Goal: Navigation & Orientation: Understand site structure

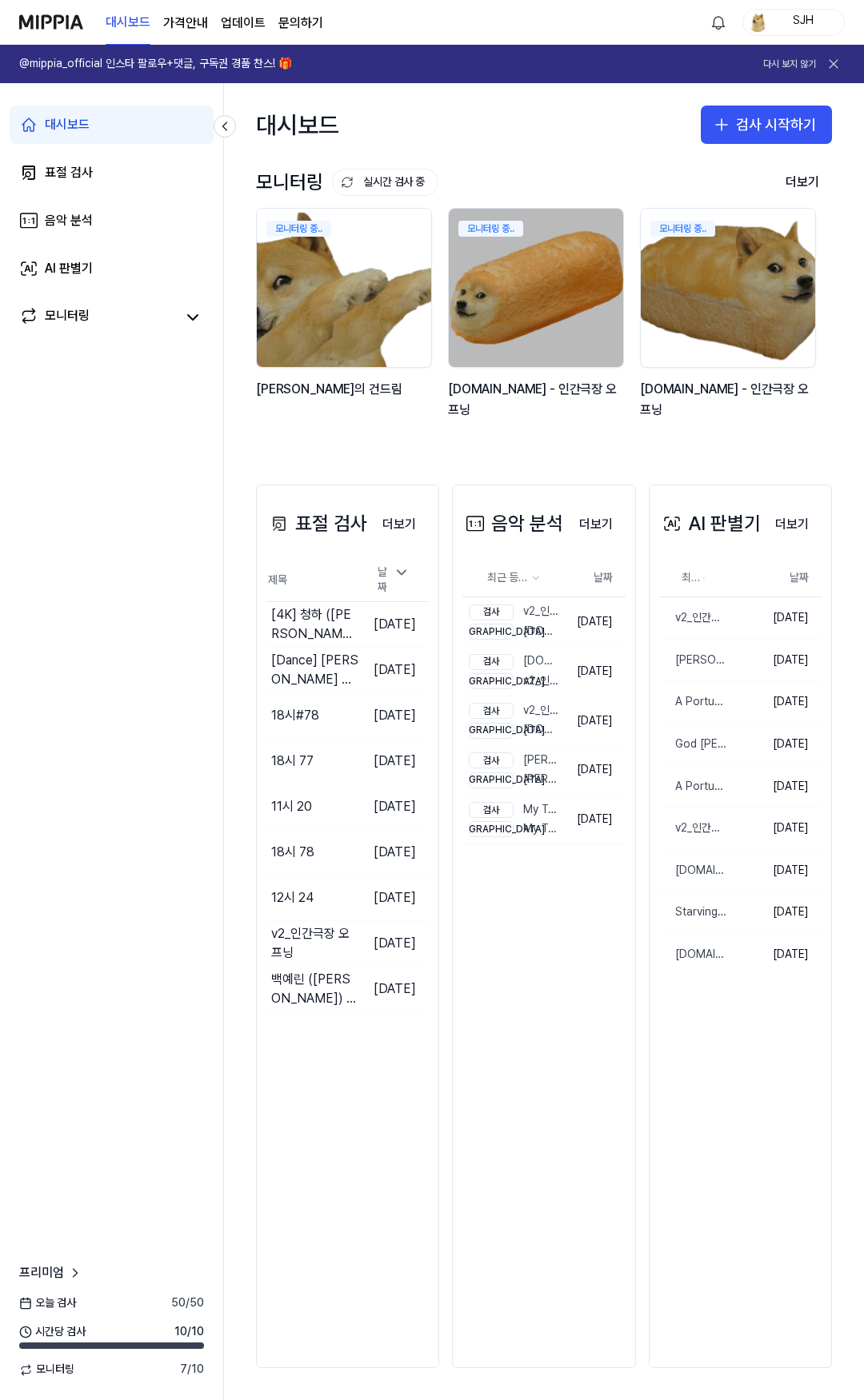
click at [467, 27] on div "대시보드 가격안내 업데이트 문의하기 SJH" at bounding box center [432, 22] width 826 height 44
click at [186, 853] on div "대시보드 표절 검사 음악 분석 AI 판별기 모니터링 프리미엄 [DATE] 검사 50 / 50 시간당 검사 10 / 10 모니터링 7 / 10" at bounding box center [111, 742] width 224 height 1317
click at [142, 173] on link "표절 검사" at bounding box center [111, 173] width 204 height 38
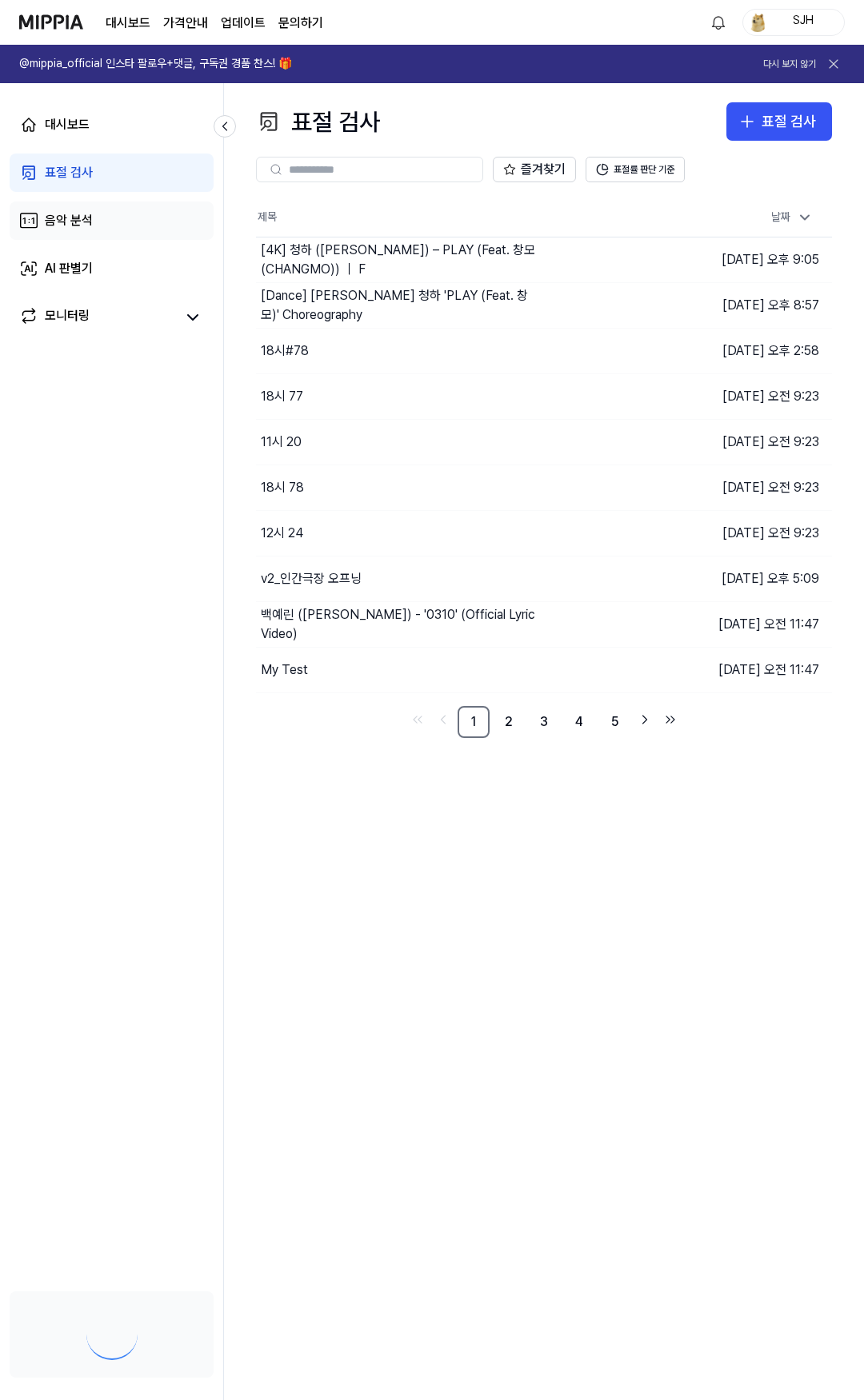
click at [143, 220] on link "음악 분석" at bounding box center [111, 221] width 204 height 38
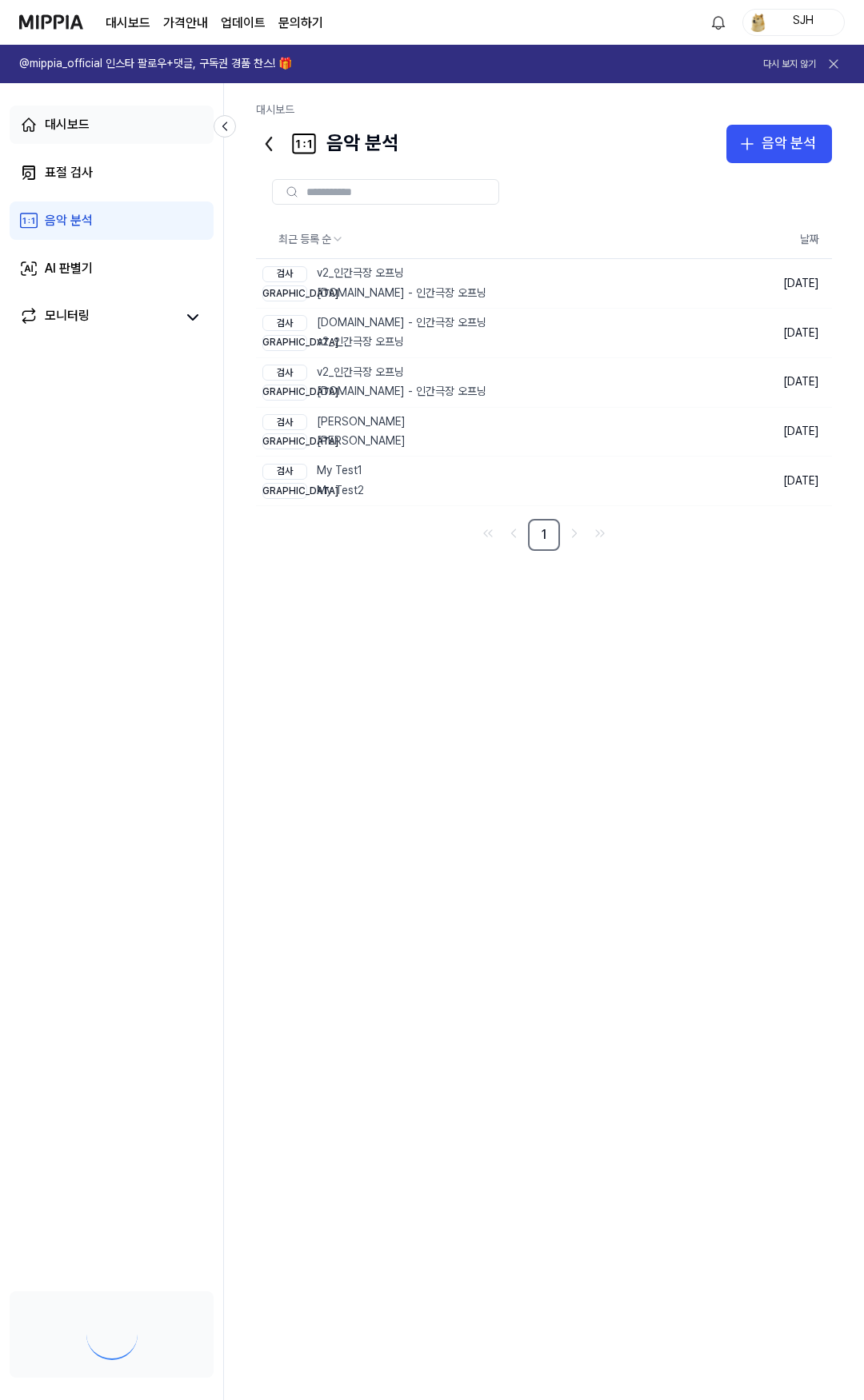
click at [156, 137] on link "대시보드" at bounding box center [111, 125] width 204 height 38
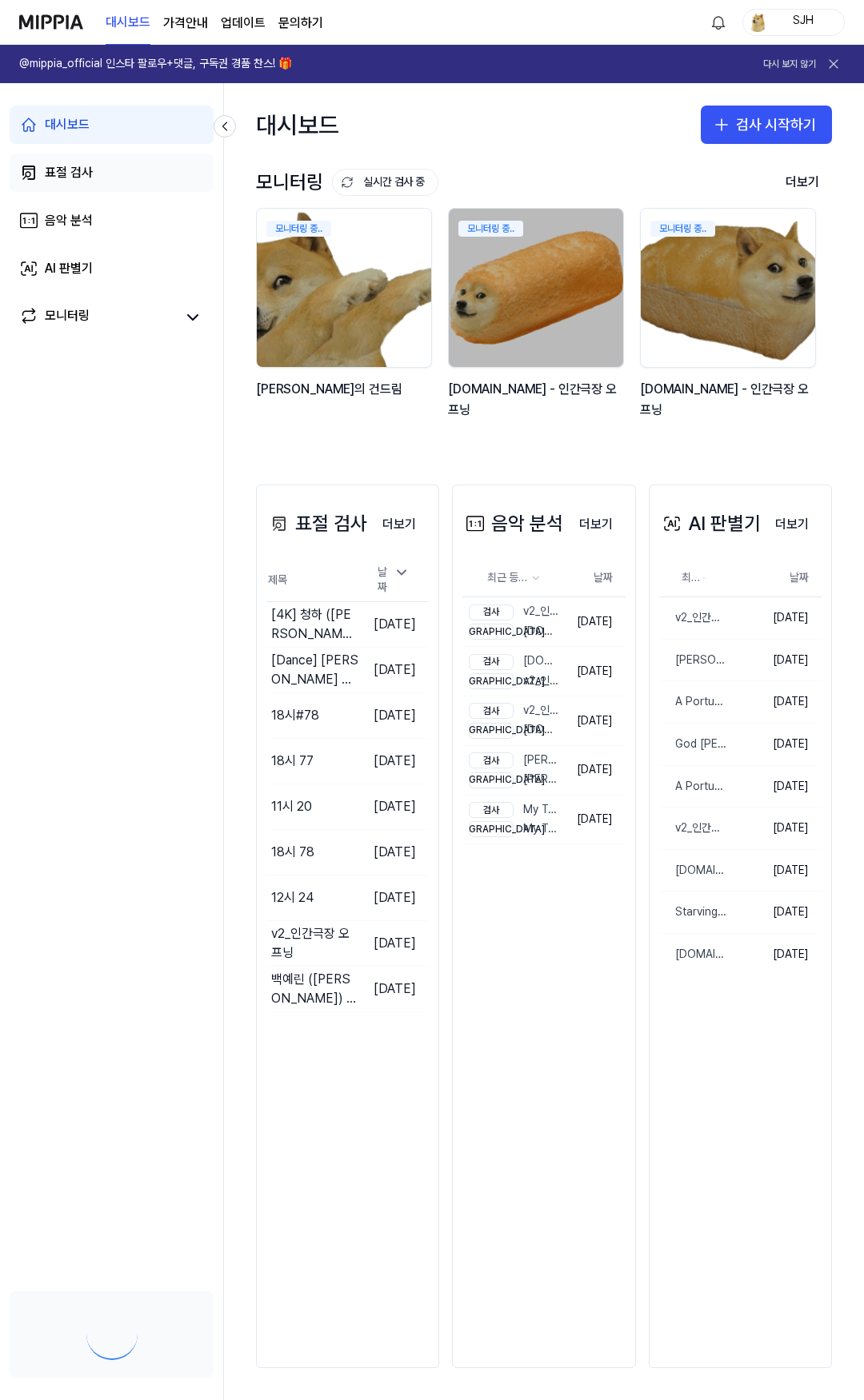
click at [146, 176] on link "표절 검사" at bounding box center [111, 173] width 204 height 38
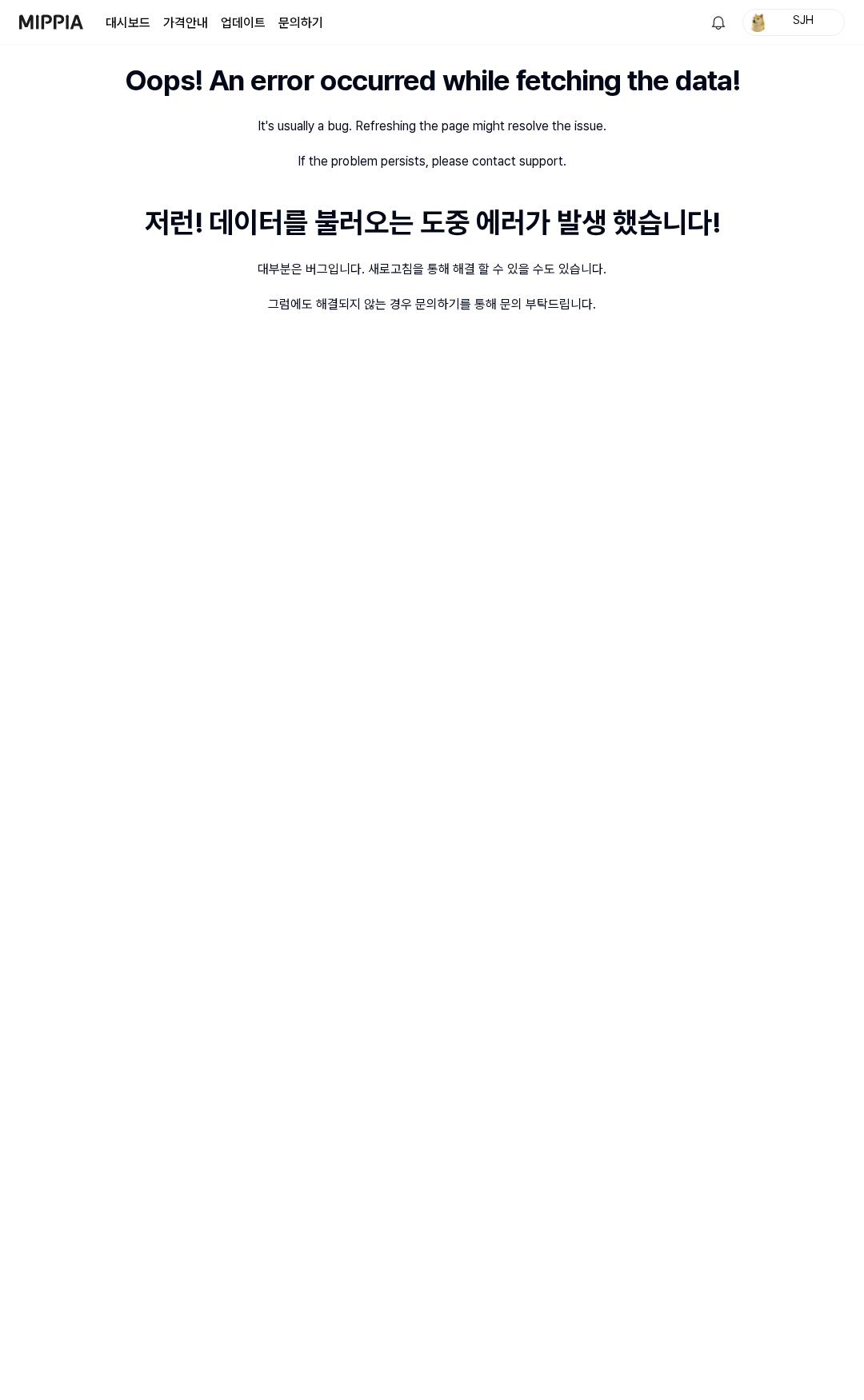
click at [140, 211] on div "Oops! An error occurred while fetching the data! It's usually a bug. Refreshing…" at bounding box center [432, 723] width 864 height 1355
click at [276, 254] on div "Oops! An error occurred while fetching the data! It's usually a bug. Refreshing…" at bounding box center [432, 723] width 864 height 1355
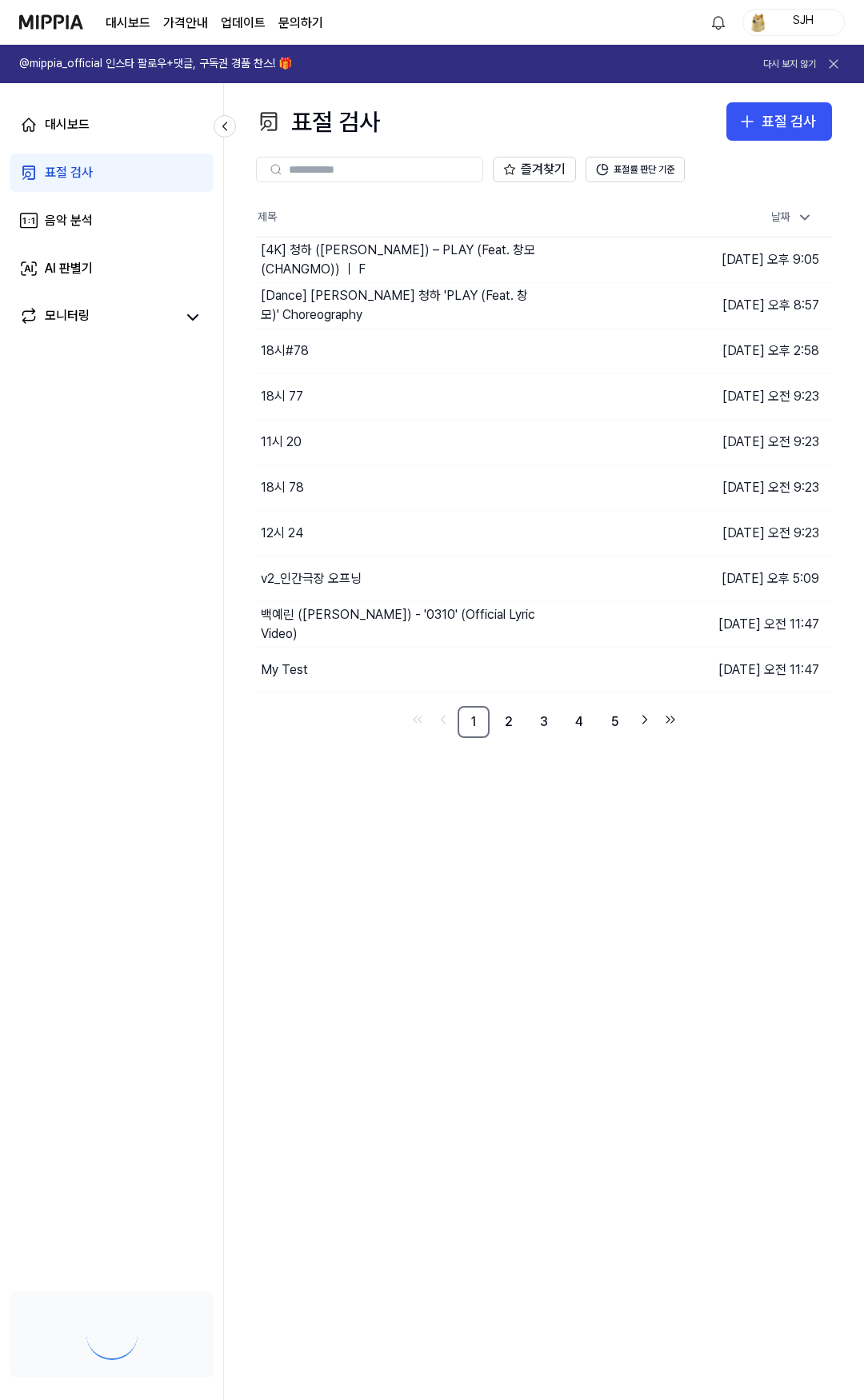
click at [144, 168] on link "표절 검사" at bounding box center [111, 173] width 204 height 38
click at [137, 135] on link "대시보드" at bounding box center [111, 125] width 204 height 38
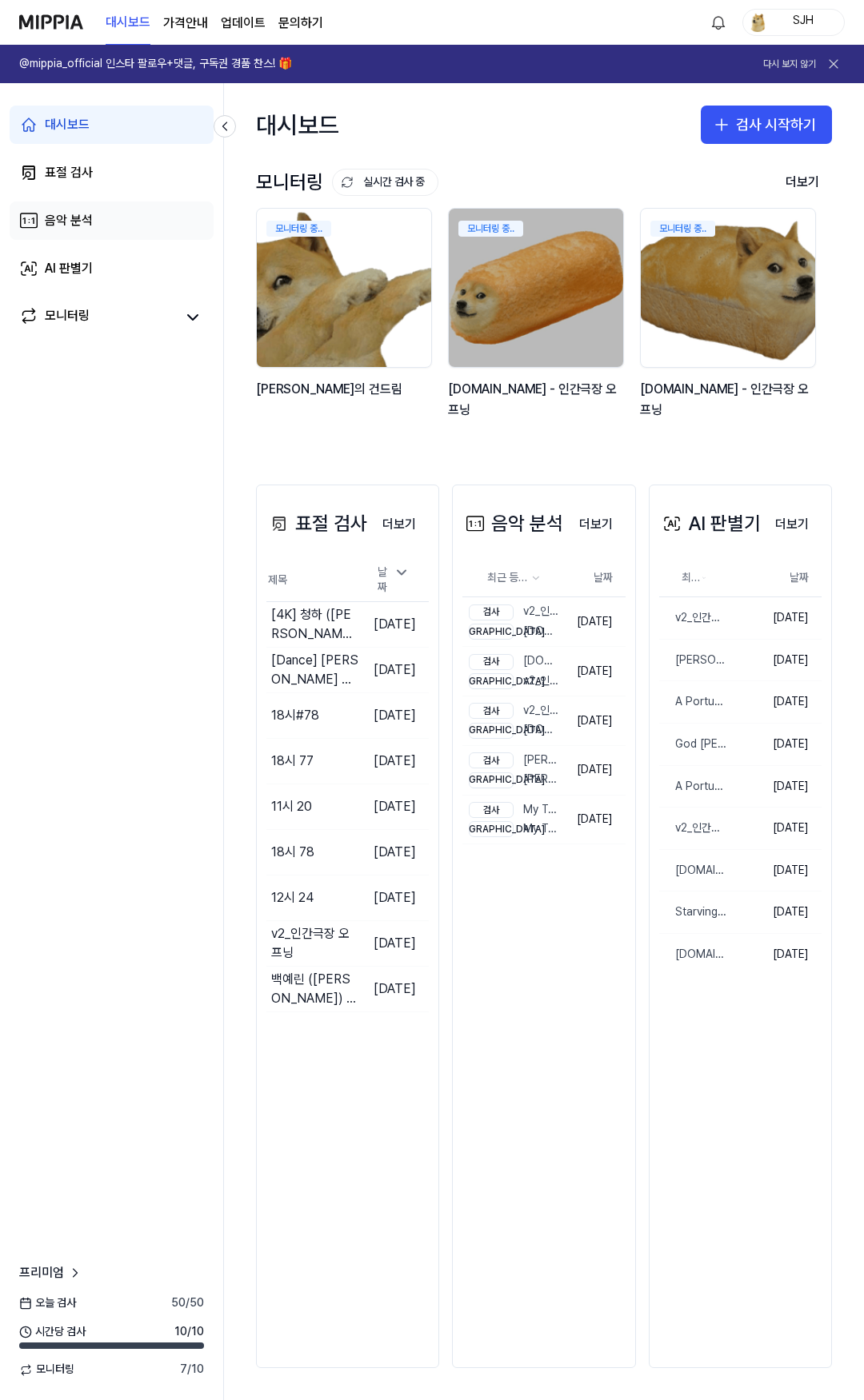
click at [151, 219] on link "음악 분석" at bounding box center [111, 221] width 204 height 38
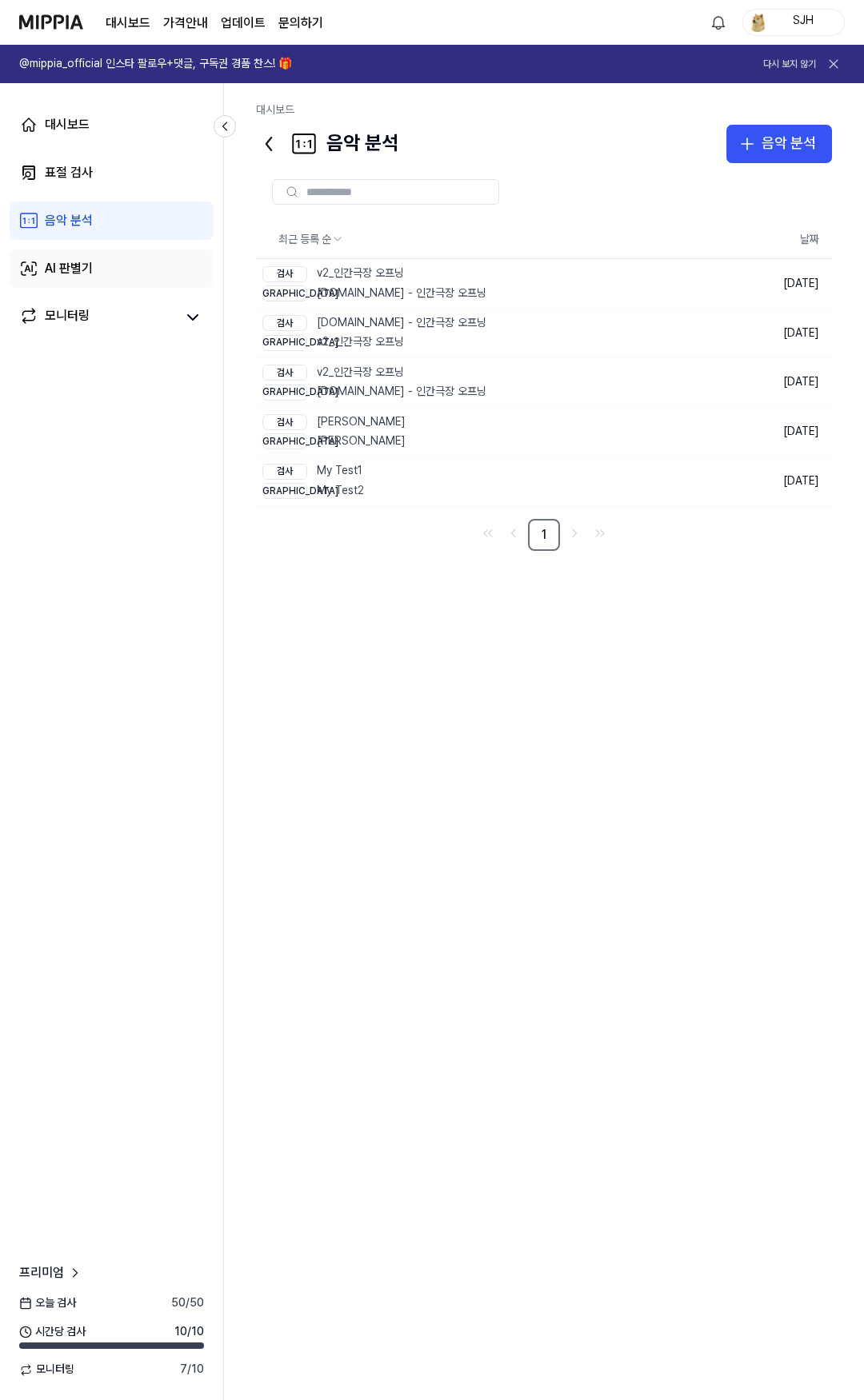
click at [137, 261] on link "AI 판별기" at bounding box center [111, 269] width 204 height 38
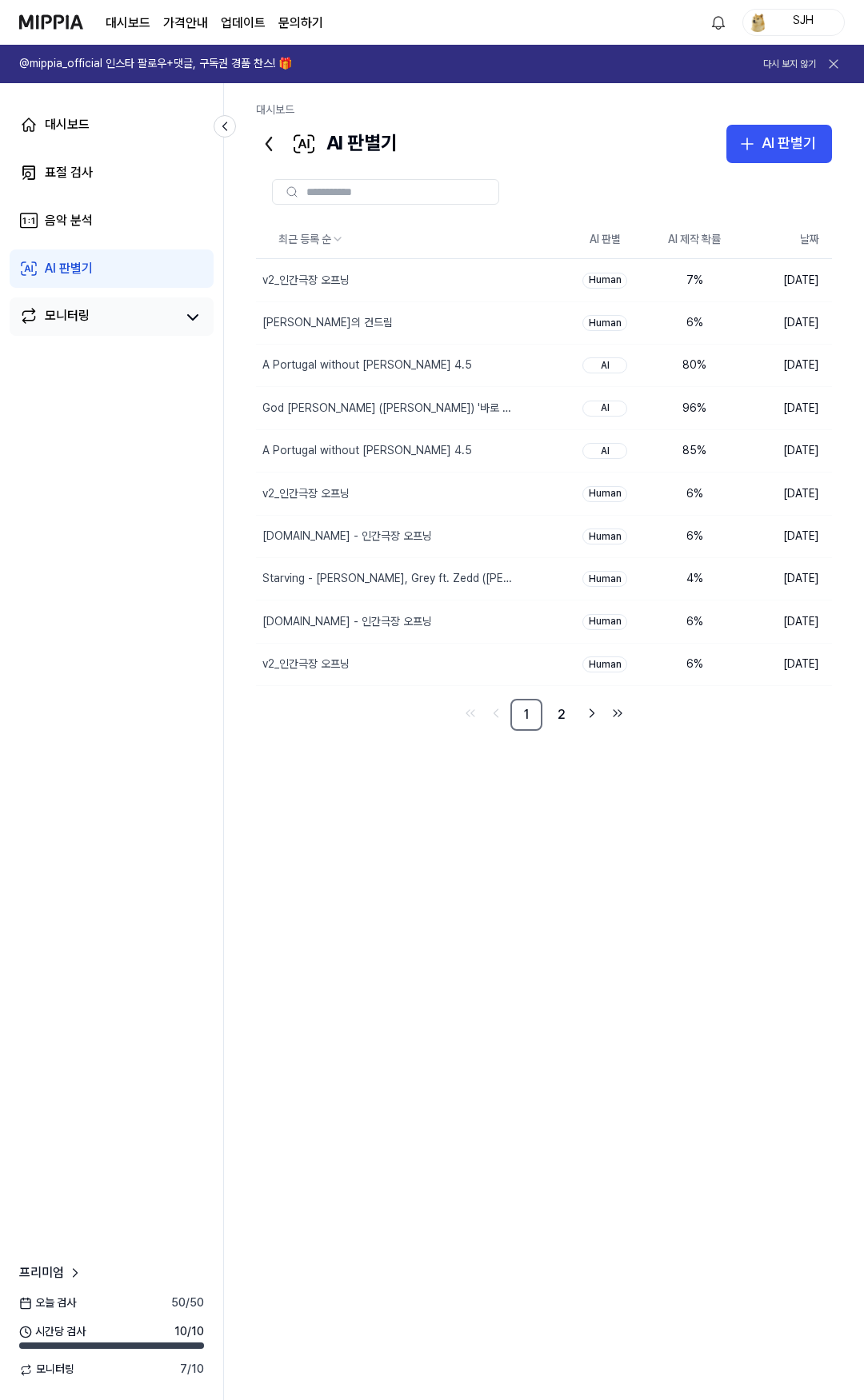
click at [128, 313] on link "모니터링" at bounding box center [97, 317] width 156 height 22
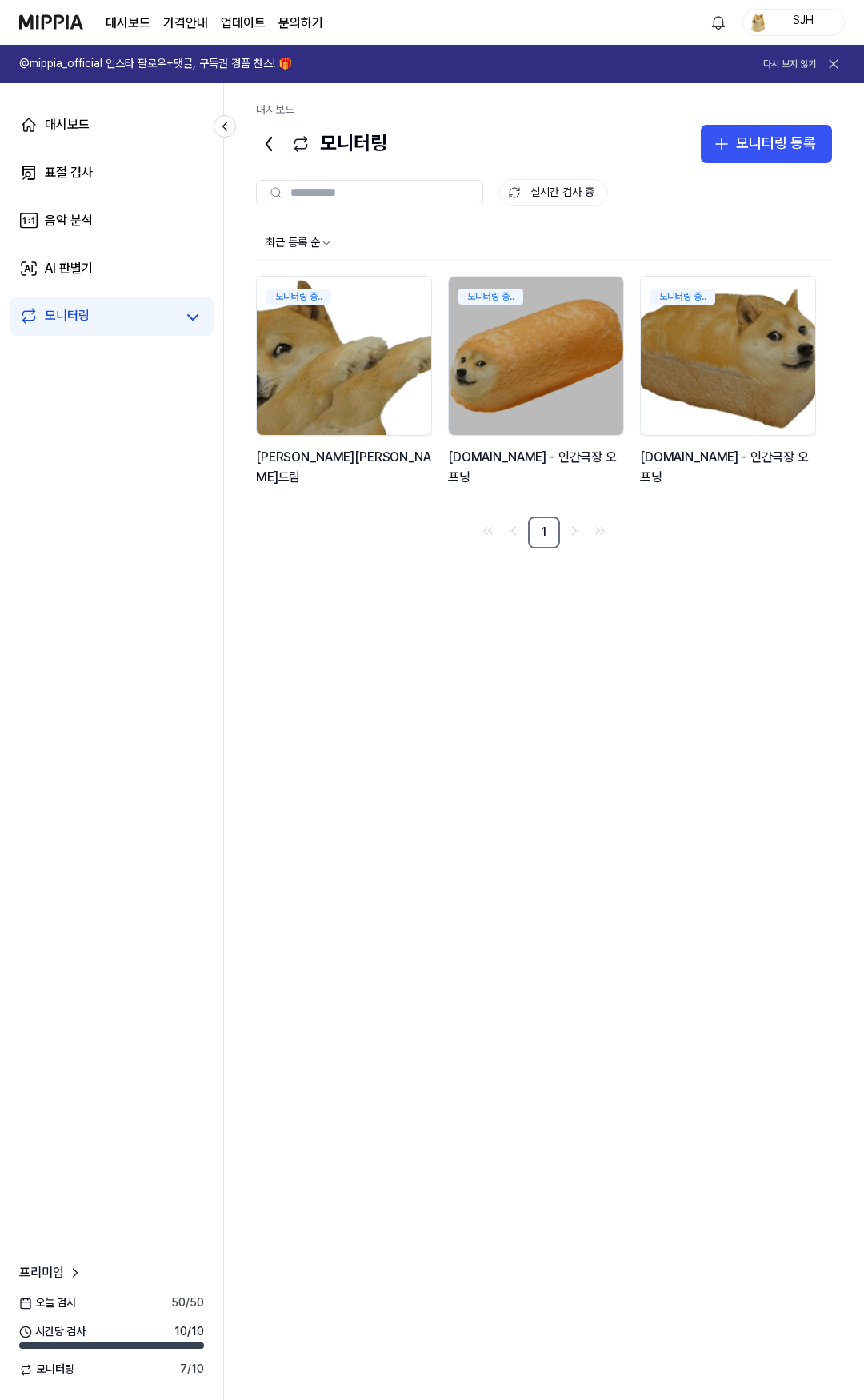
click at [172, 472] on div "대시보드 표절 검사 음악 분석 AI 판별기 모니터링 프리미엄 [DATE] 검사 50 / 50 시간당 검사 10 / 10 모니터링 7 / 10" at bounding box center [111, 742] width 224 height 1317
click at [120, 207] on link "음악 분석" at bounding box center [111, 221] width 204 height 38
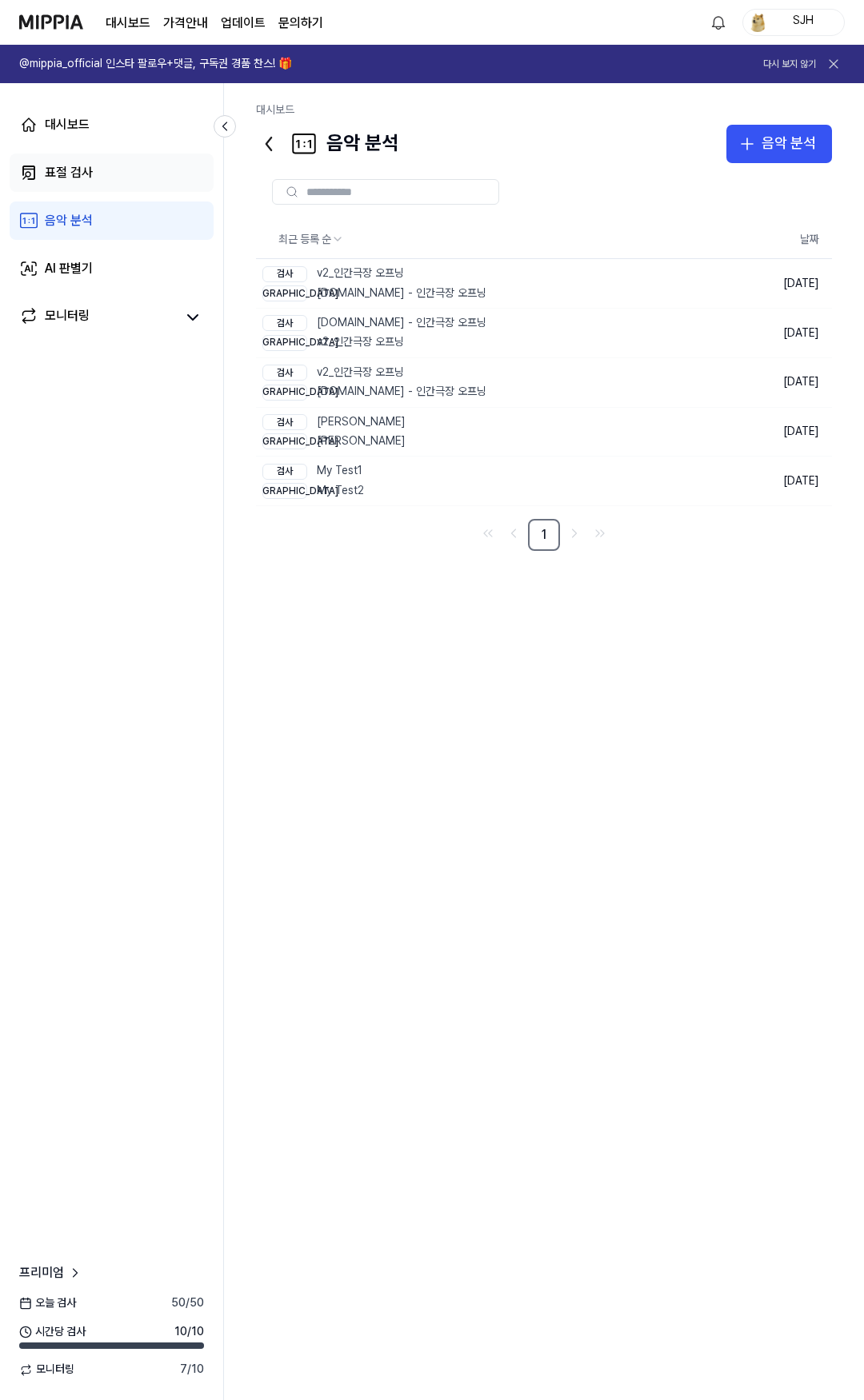
click at [104, 168] on link "표절 검사" at bounding box center [111, 173] width 204 height 38
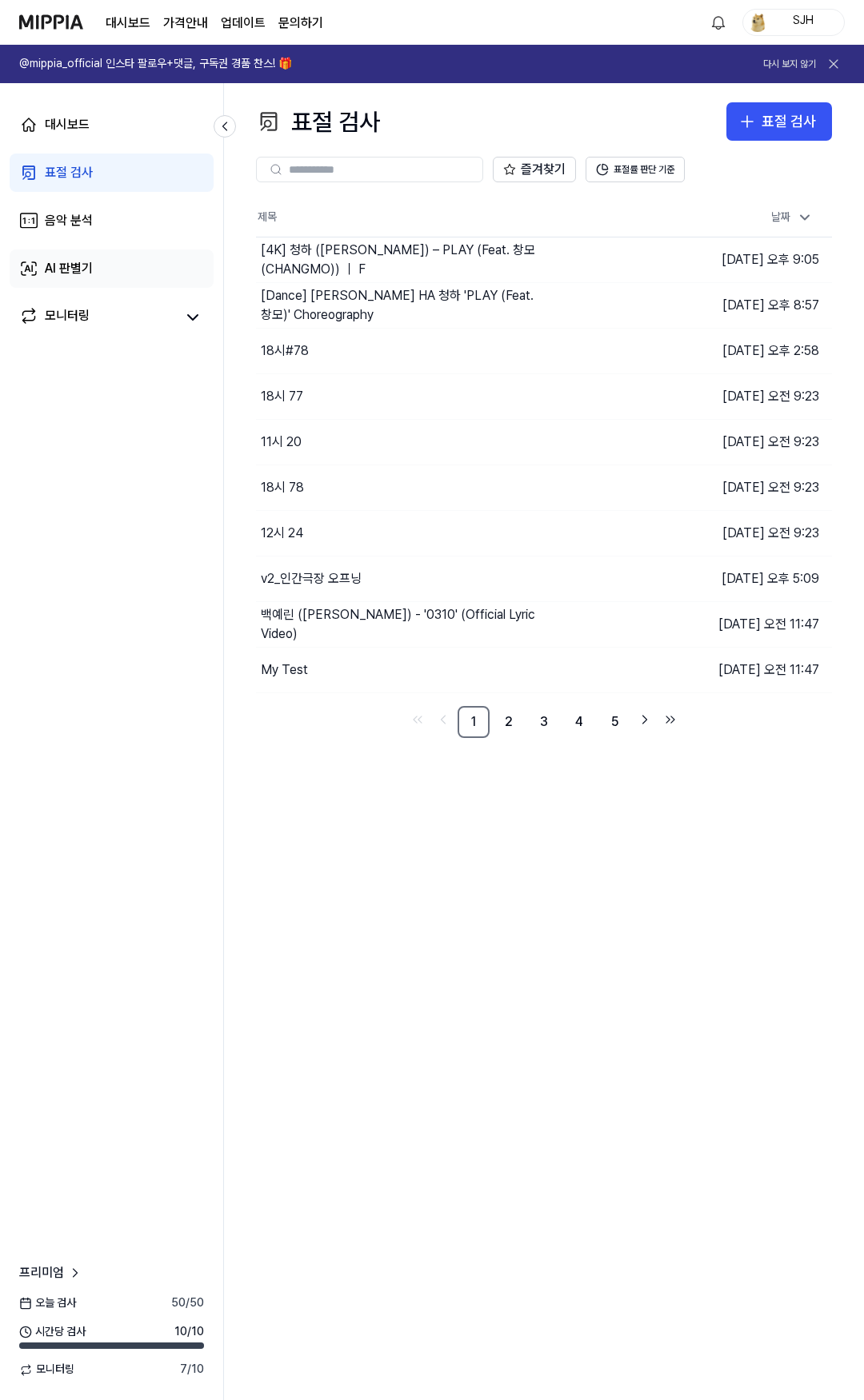
click at [128, 255] on link "AI 판별기" at bounding box center [111, 269] width 204 height 38
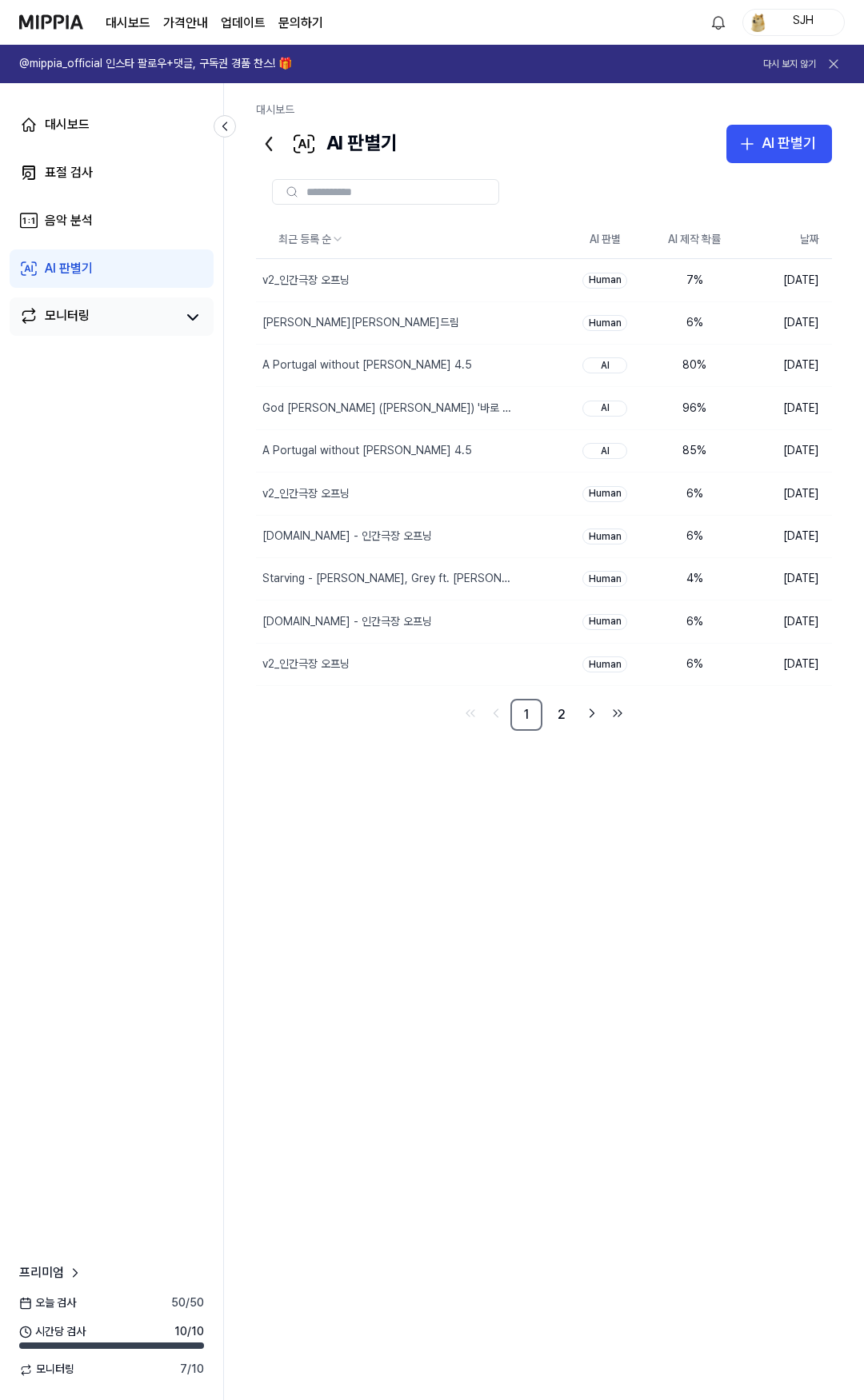
click at [124, 299] on div "모니터링" at bounding box center [111, 317] width 204 height 38
click at [122, 315] on link "모니터링" at bounding box center [97, 317] width 156 height 22
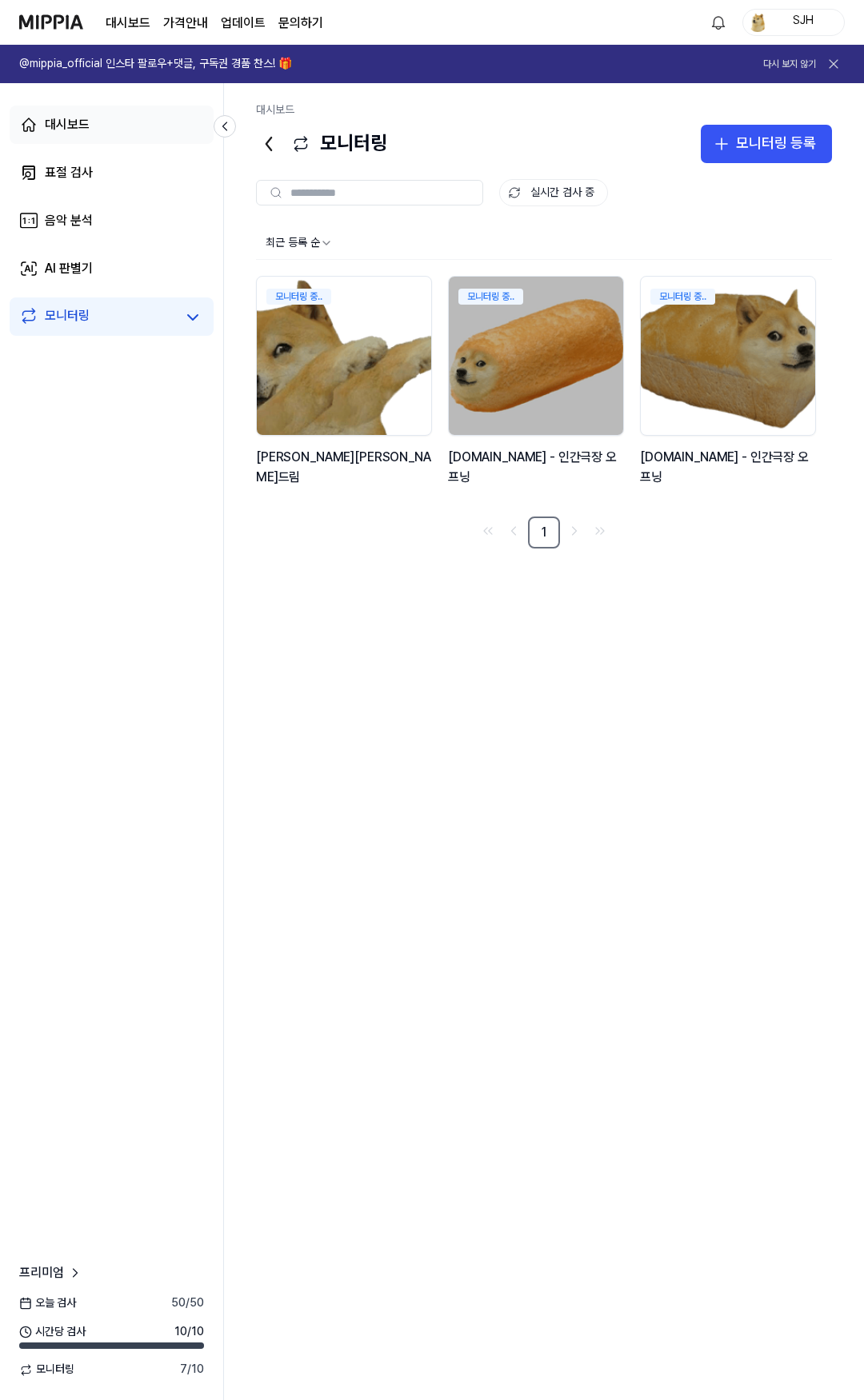
click at [102, 110] on link "대시보드" at bounding box center [111, 125] width 204 height 38
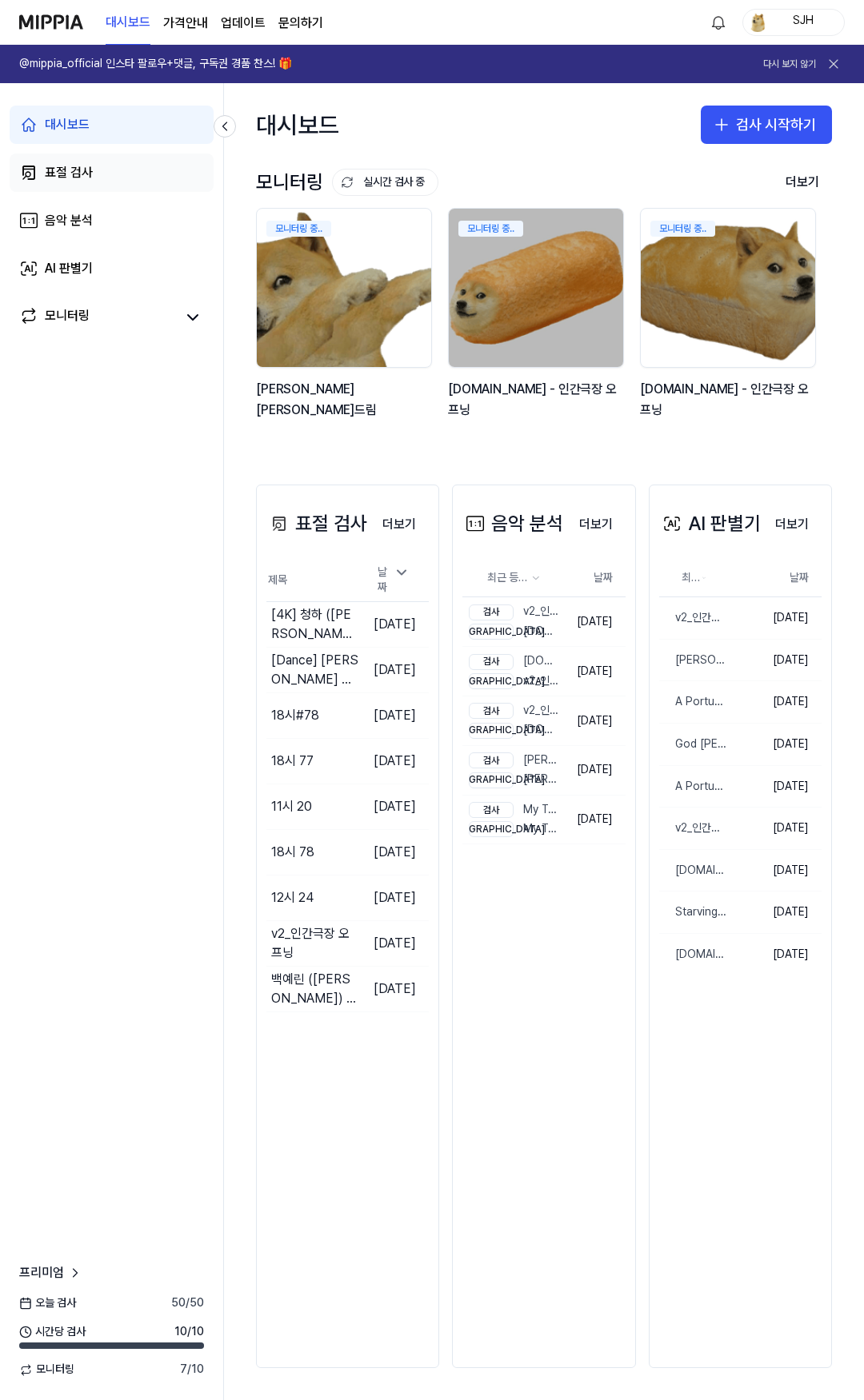
click at [86, 181] on div "표절 검사" at bounding box center [69, 173] width 48 height 19
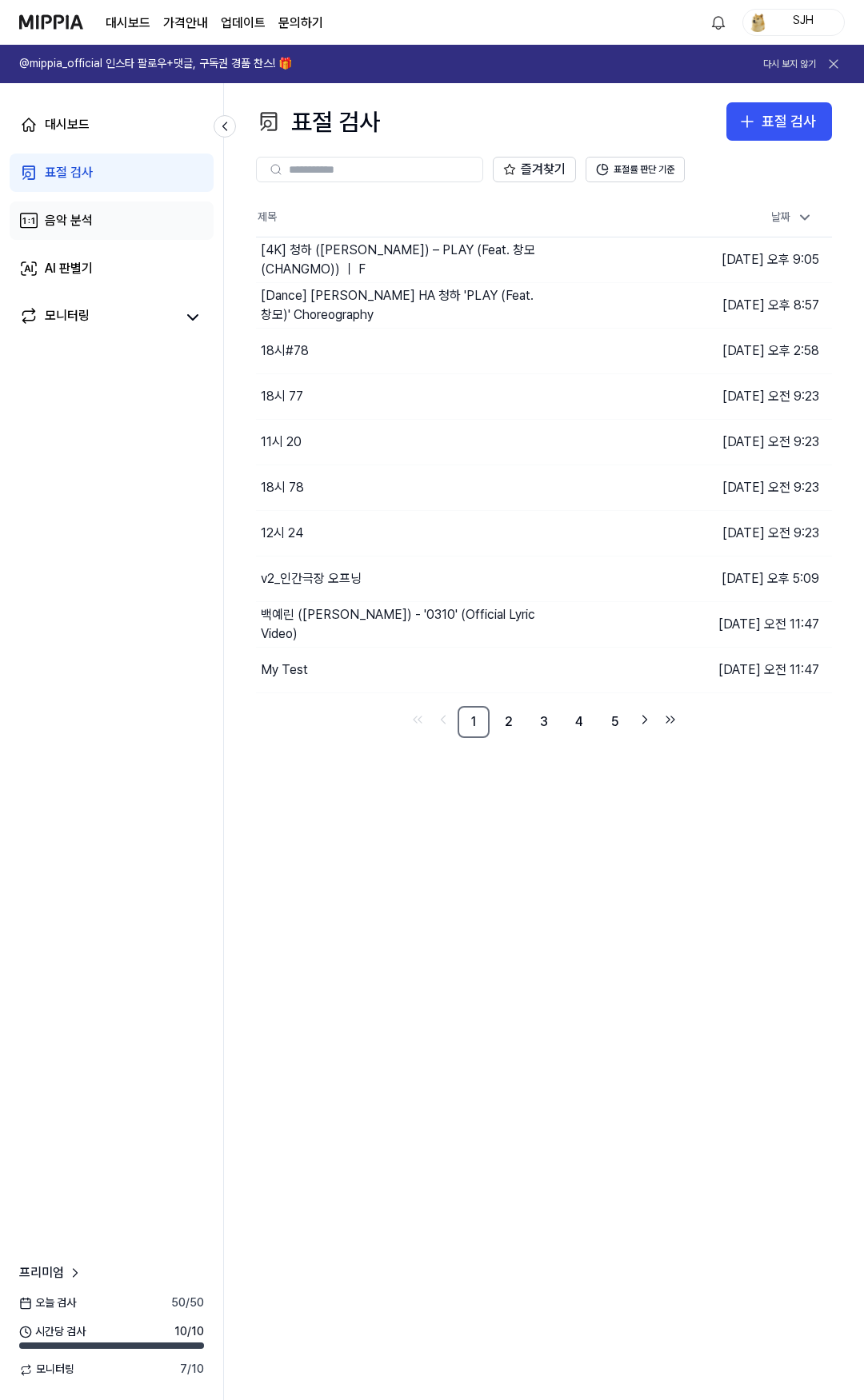
click at [106, 227] on link "음악 분석" at bounding box center [111, 221] width 204 height 38
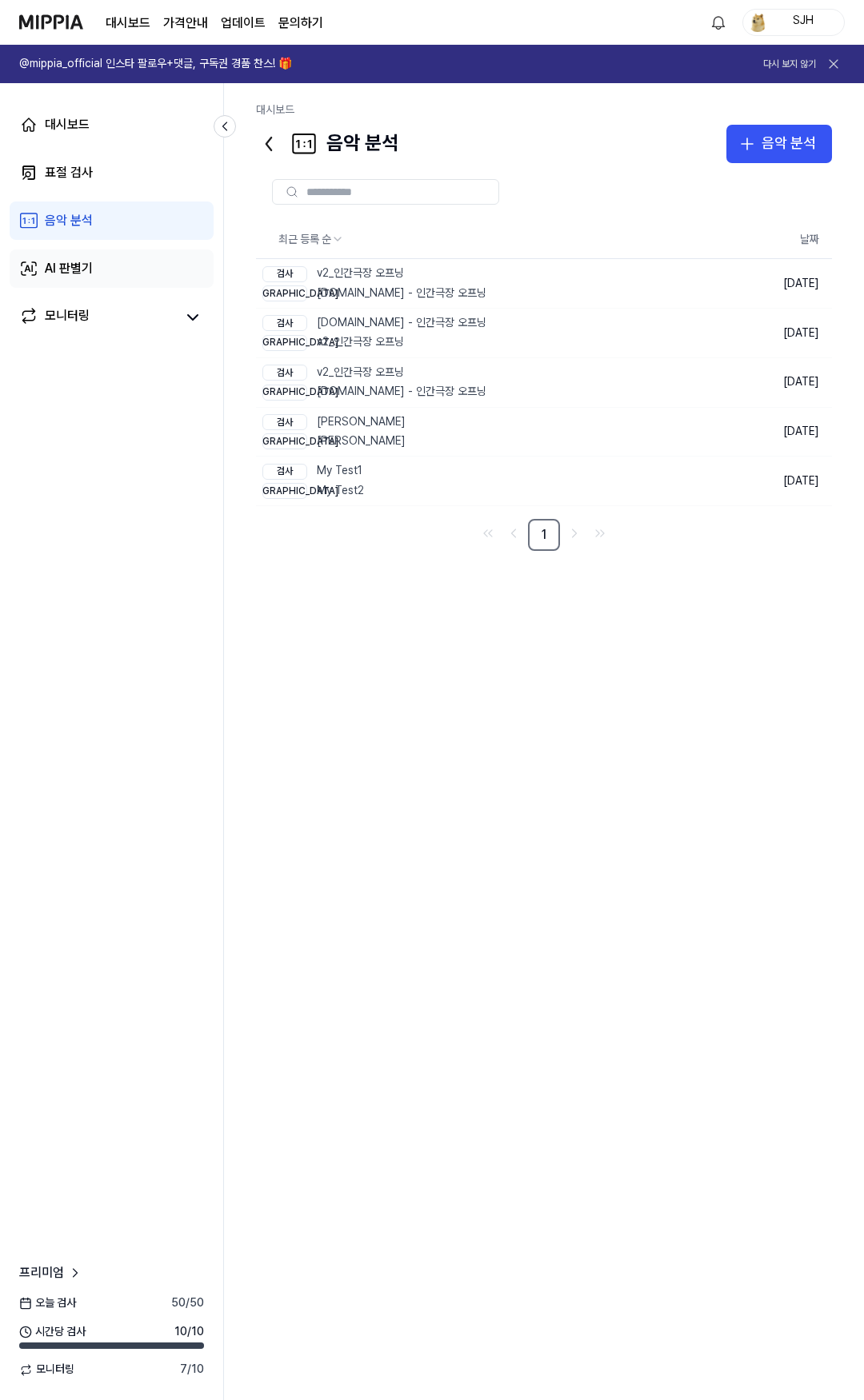
click at [108, 276] on link "AI 판별기" at bounding box center [111, 269] width 204 height 38
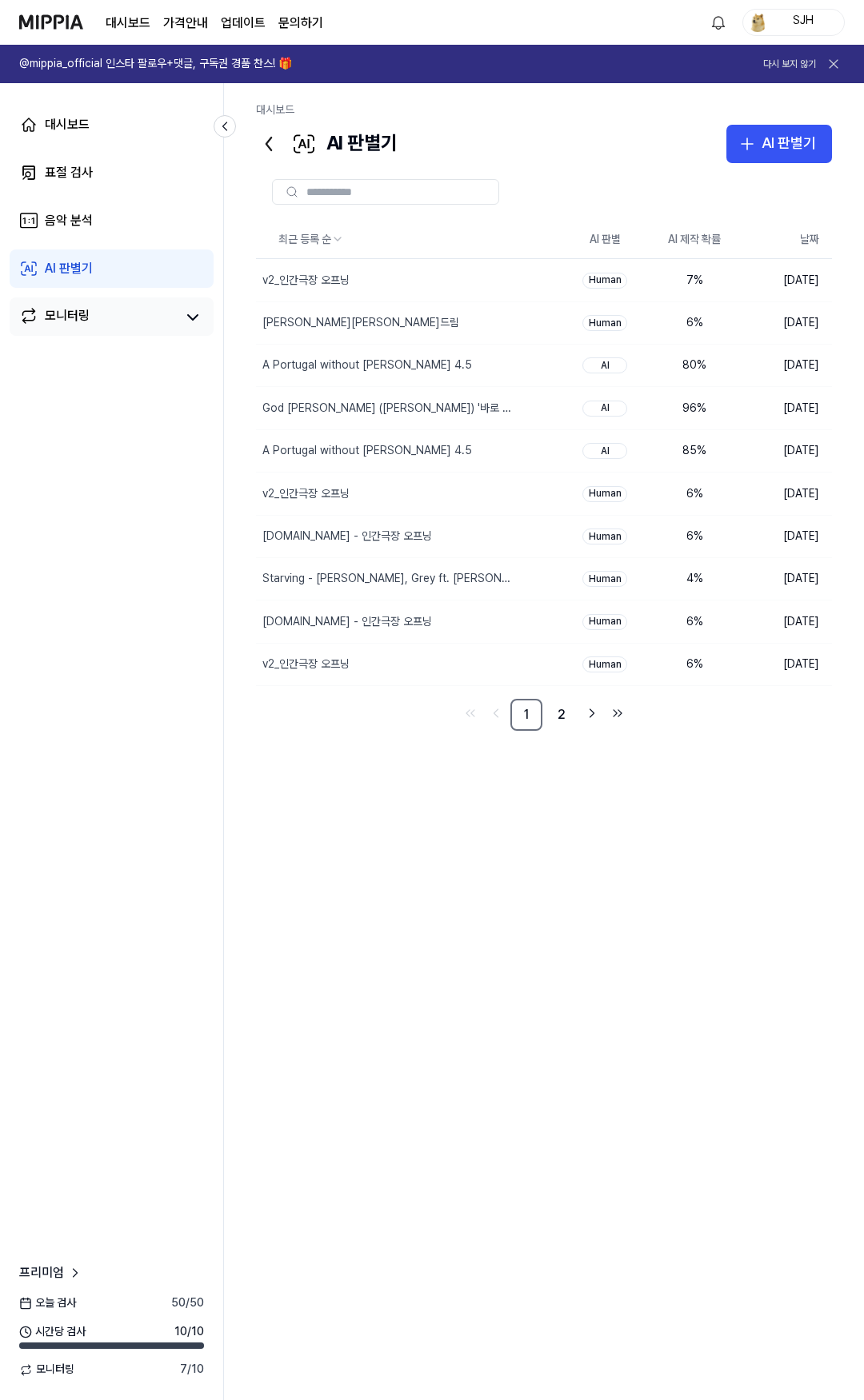
click at [97, 327] on link "모니터링" at bounding box center [97, 317] width 156 height 22
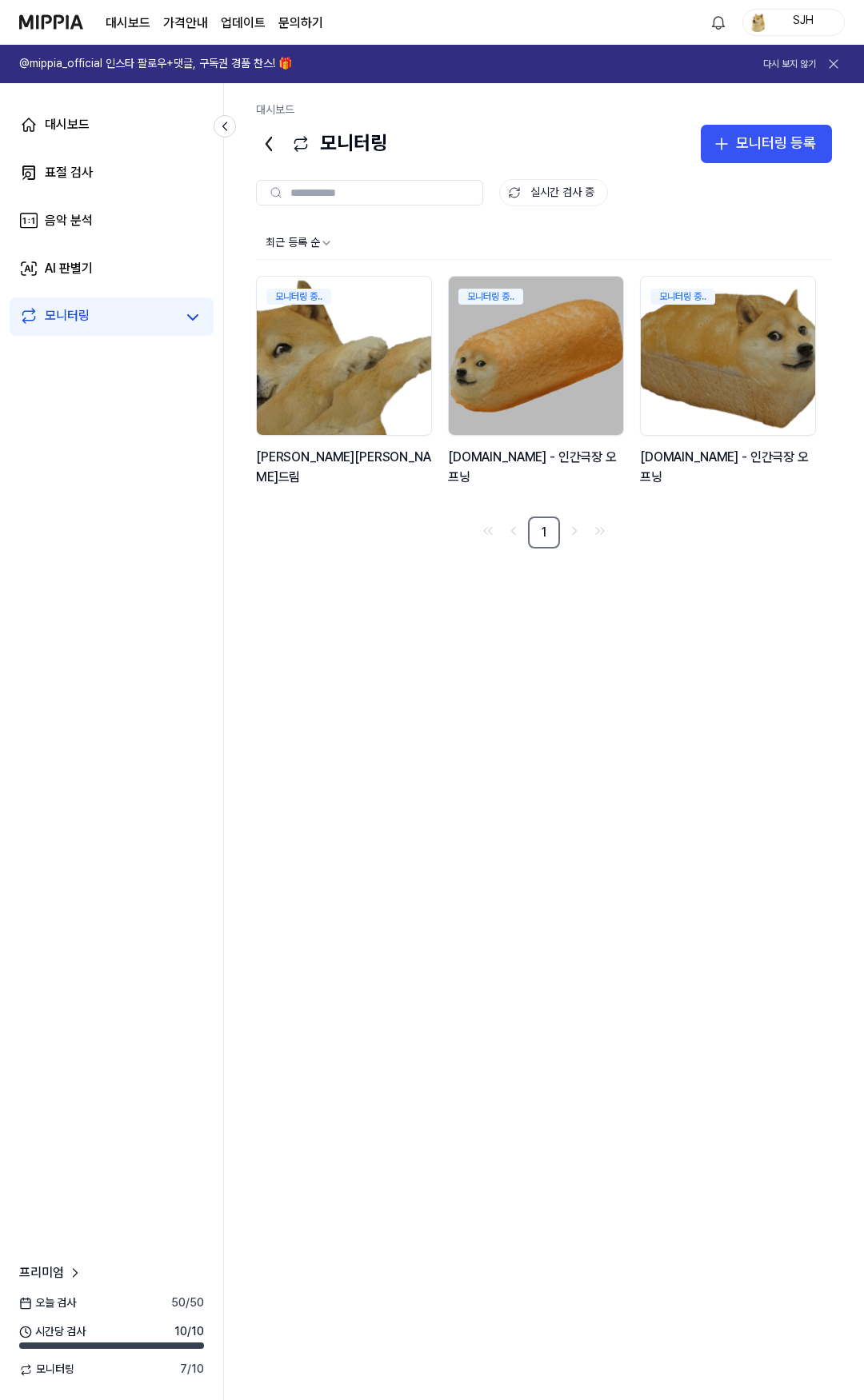
click at [443, 744] on div "최근 등록 순 모니터링 중.. [PERSON_NAME]의 건드림 모니터링 중.. [DOMAIN_NAME] - 인간극장 오프닝 모니터링 중.. …" at bounding box center [544, 799] width 576 height 1144
click at [131, 183] on link "표절 검사" at bounding box center [111, 173] width 204 height 38
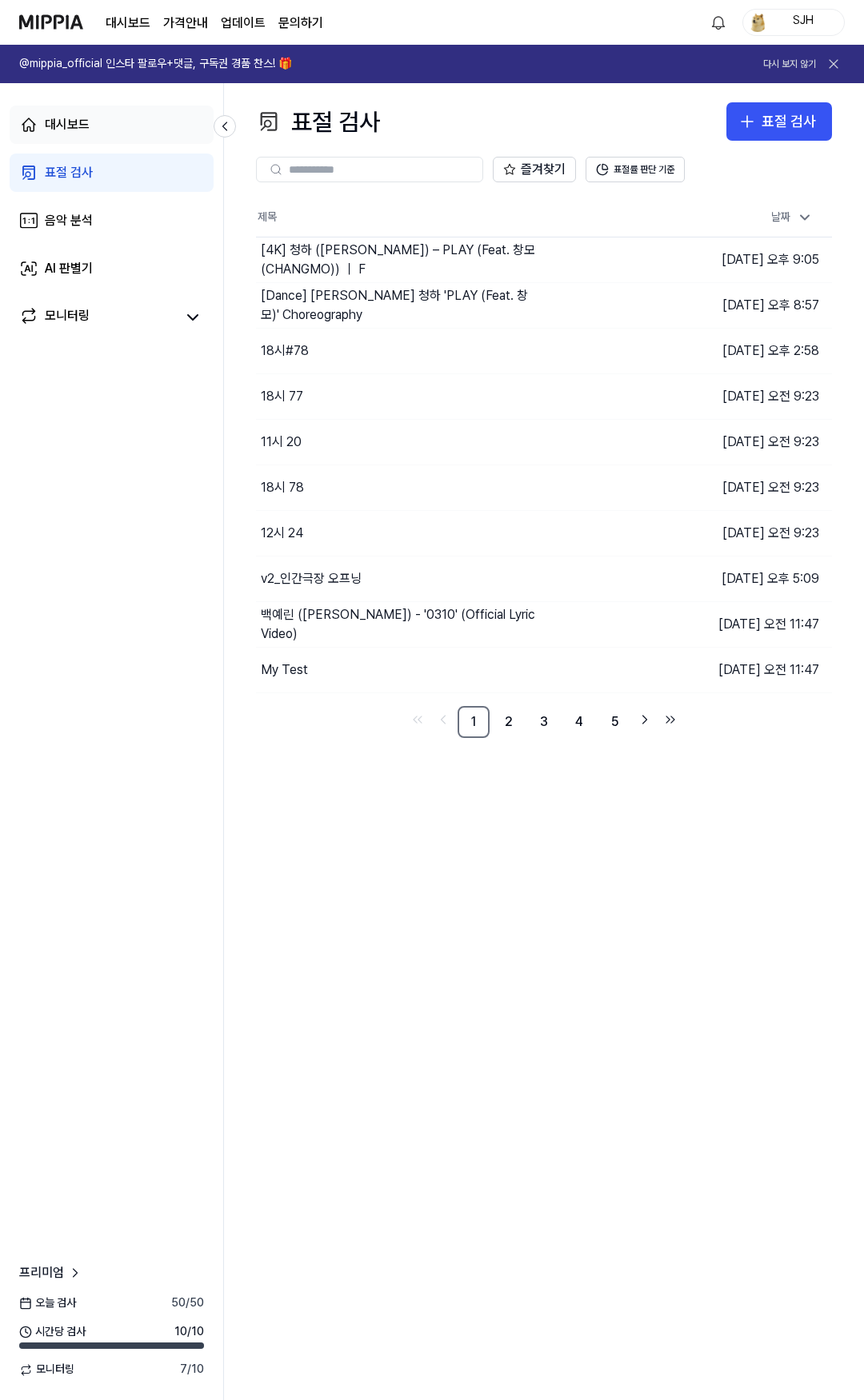
click at [122, 120] on link "대시보드" at bounding box center [111, 125] width 204 height 38
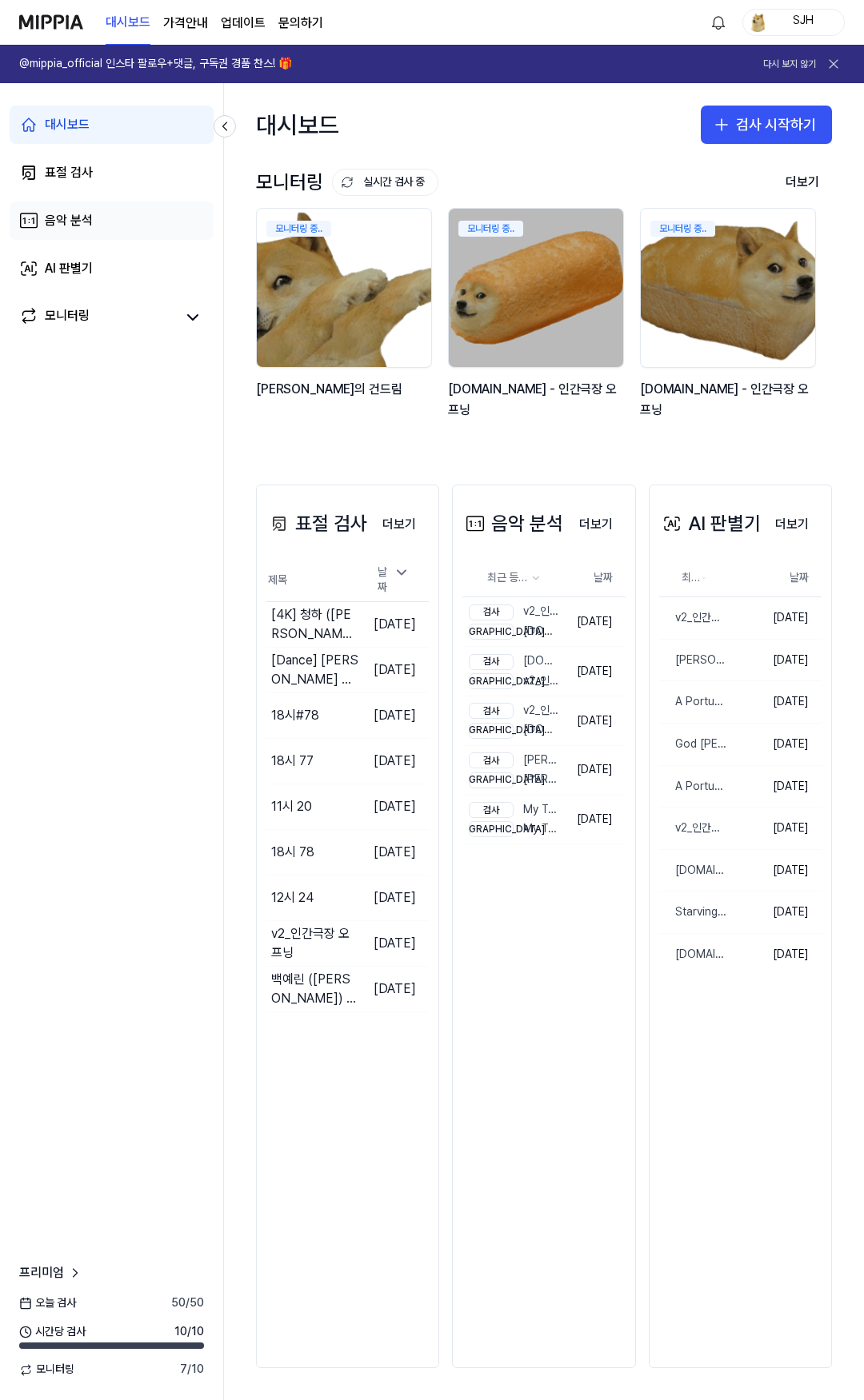
click at [102, 219] on link "음악 분석" at bounding box center [111, 221] width 204 height 38
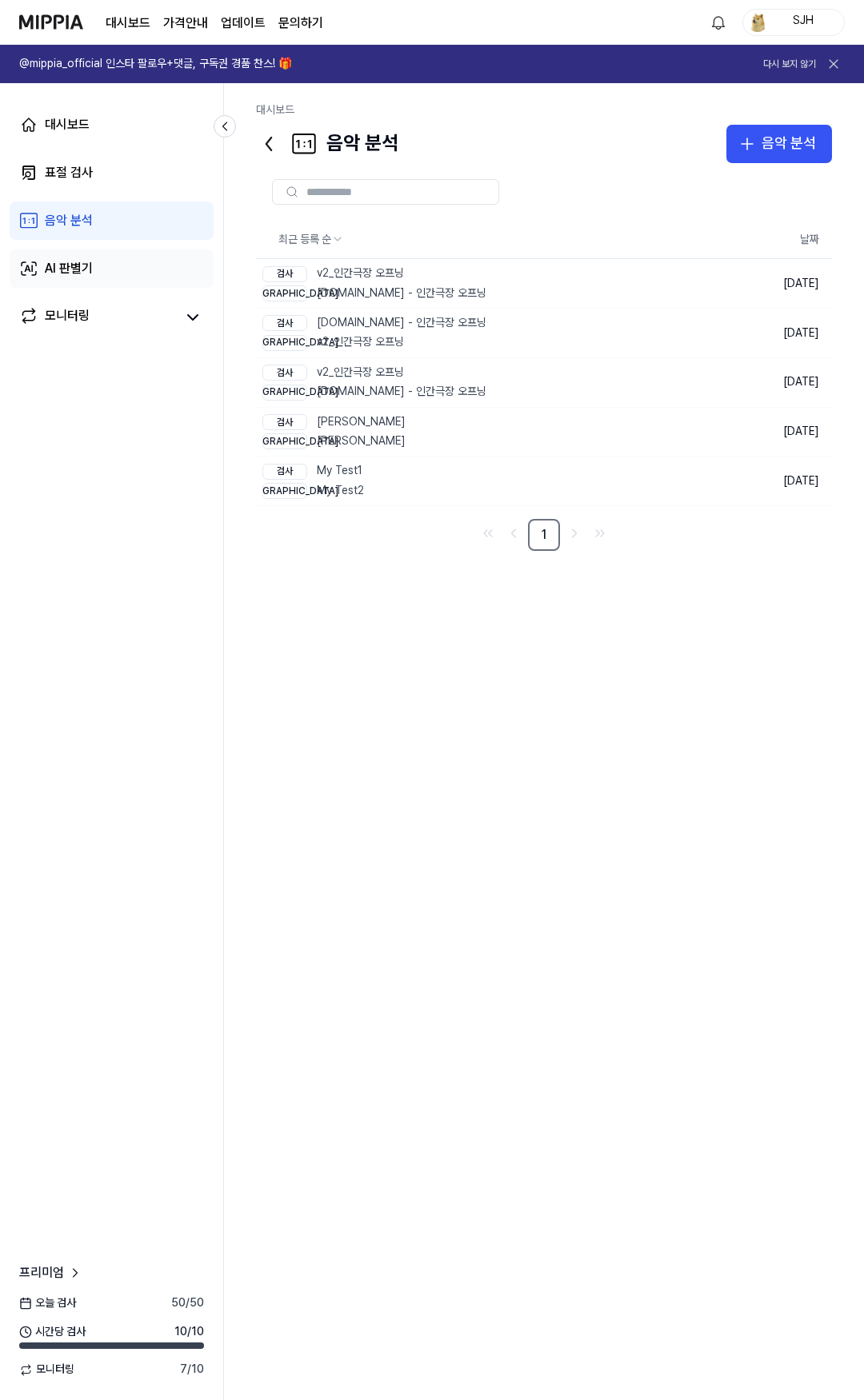
click at [103, 249] on link "AI 판별기" at bounding box center [111, 269] width 204 height 38
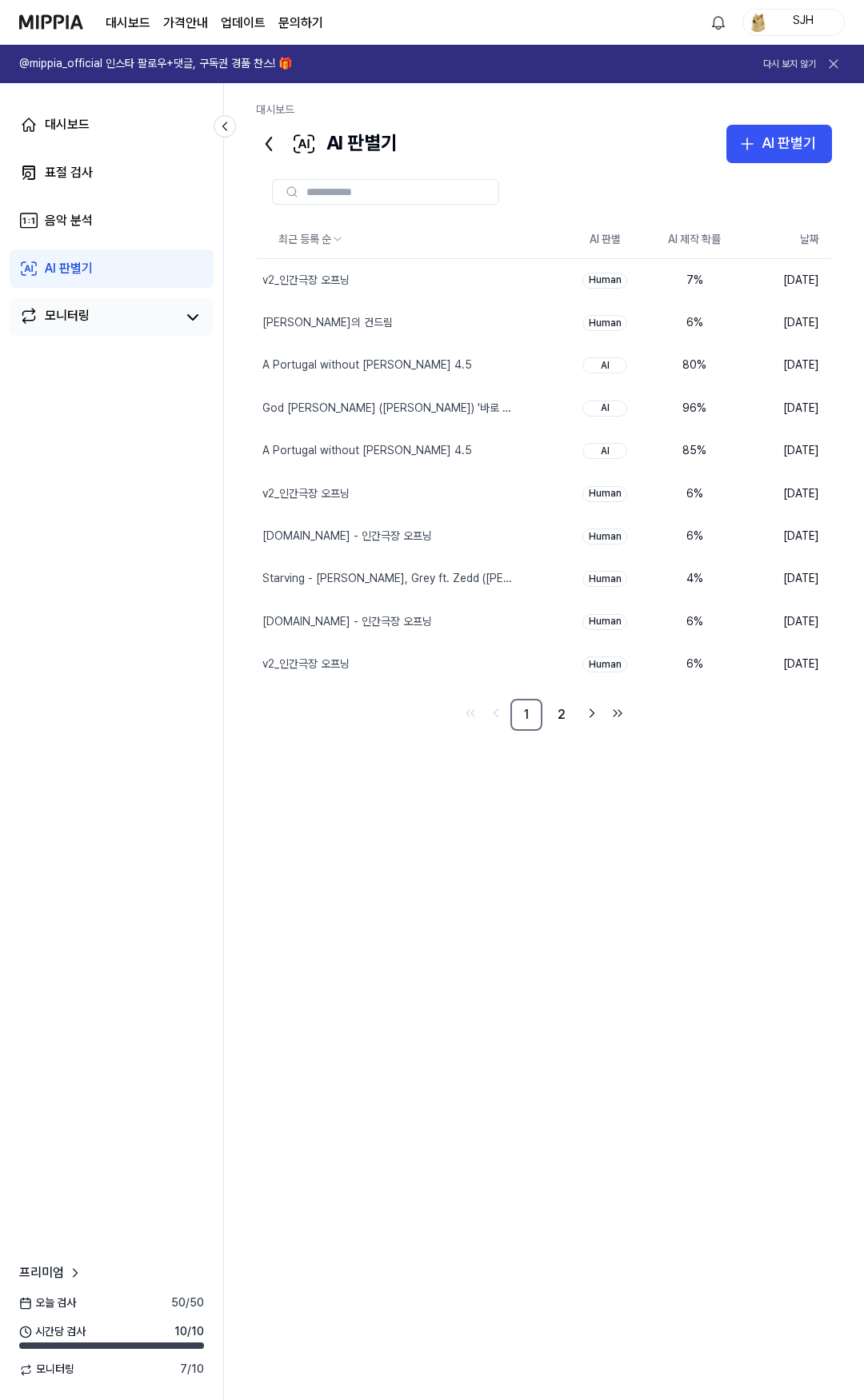
click at [105, 304] on div "모니터링" at bounding box center [111, 317] width 204 height 38
click at [108, 314] on link "모니터링" at bounding box center [97, 317] width 156 height 22
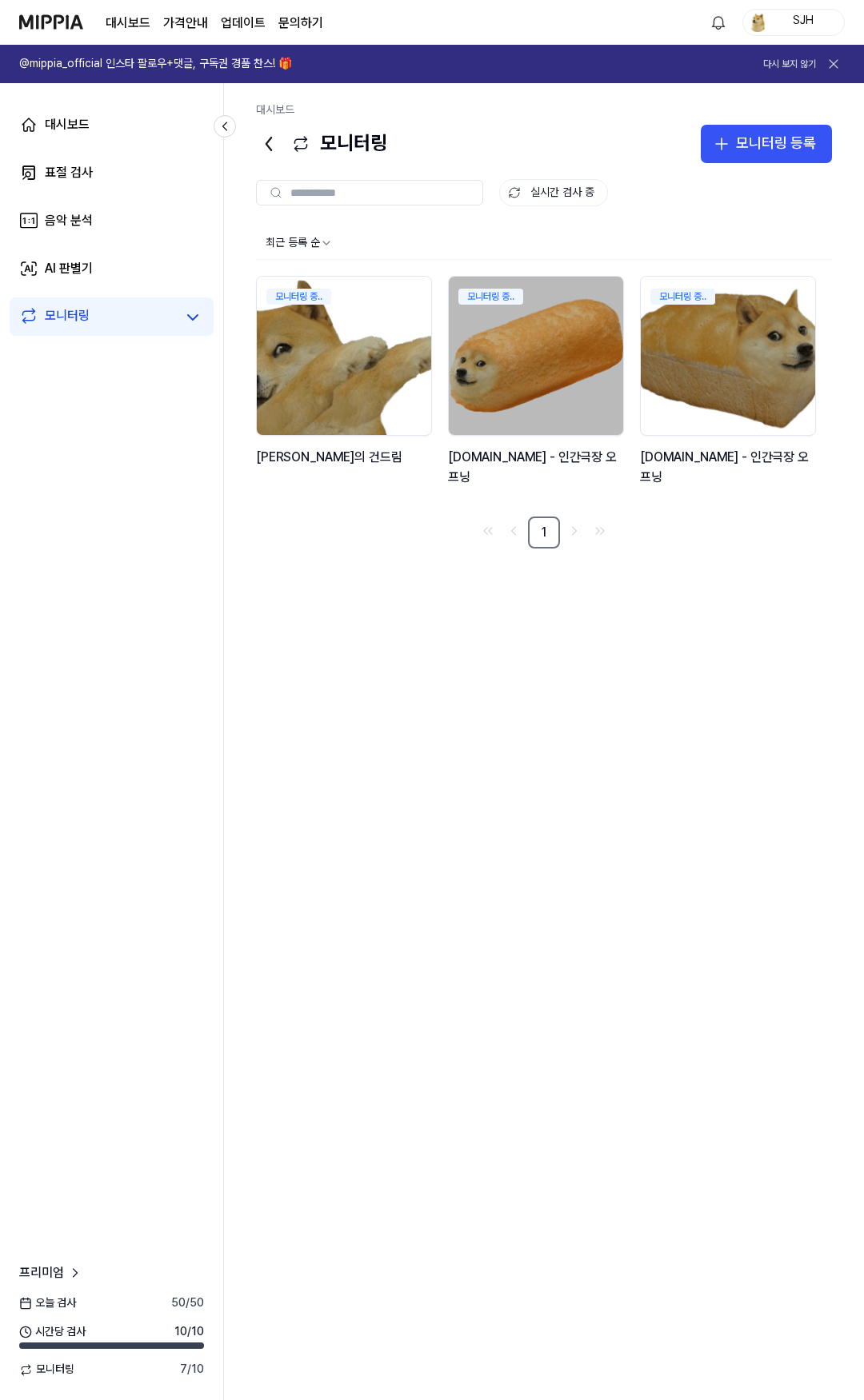
drag, startPoint x: 507, startPoint y: 697, endPoint x: 495, endPoint y: 683, distance: 18.4
click at [506, 696] on div "최근 등록 순 모니터링 중.. 김창섭의 건드림 모니터링 중.. y2mate.com - 인간극장 오프닝 모니터링 중.. y2mate.com - …" at bounding box center [544, 799] width 576 height 1144
click at [119, 125] on link "대시보드" at bounding box center [111, 125] width 204 height 38
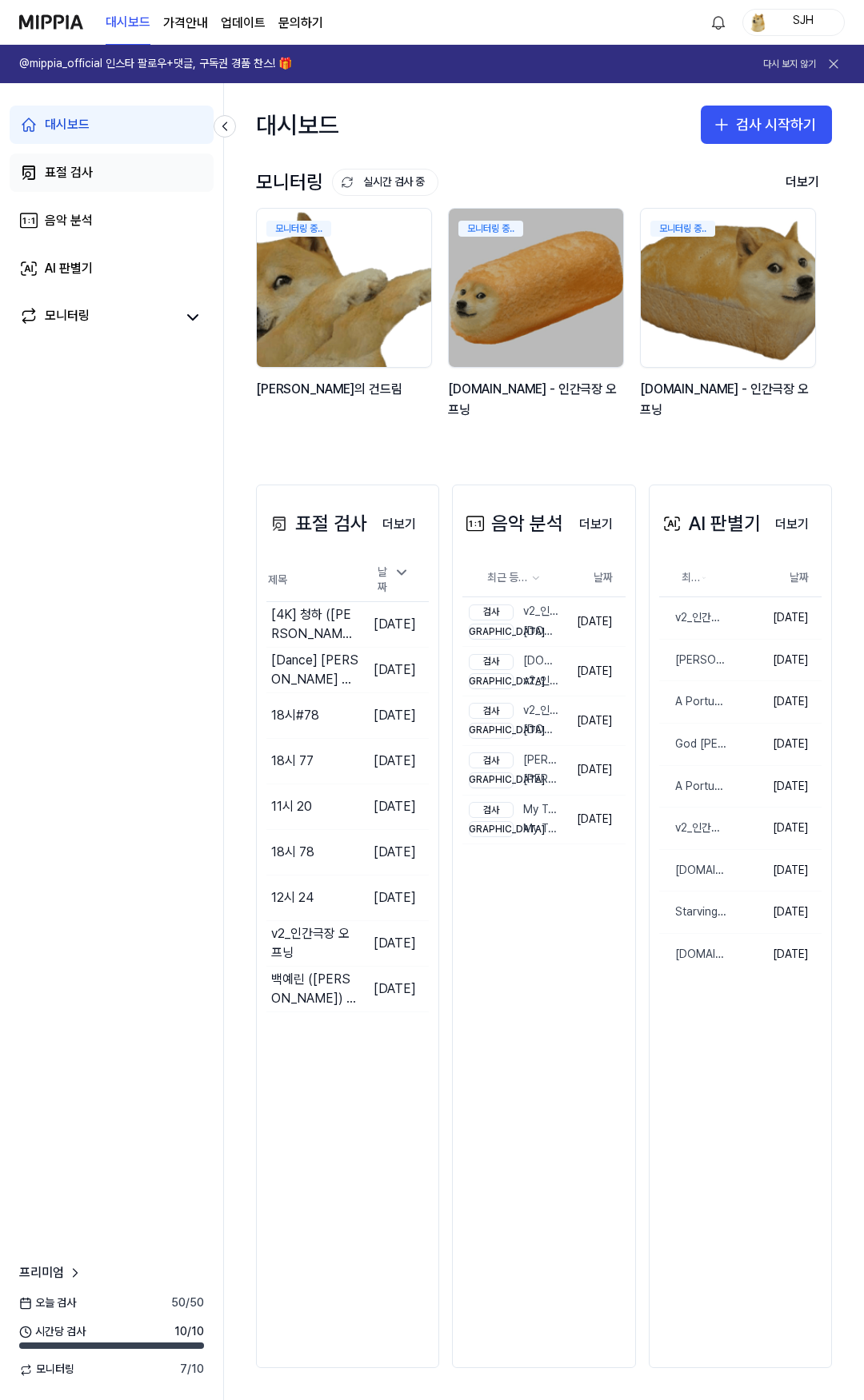
click at [74, 178] on div "표절 검사" at bounding box center [69, 173] width 48 height 19
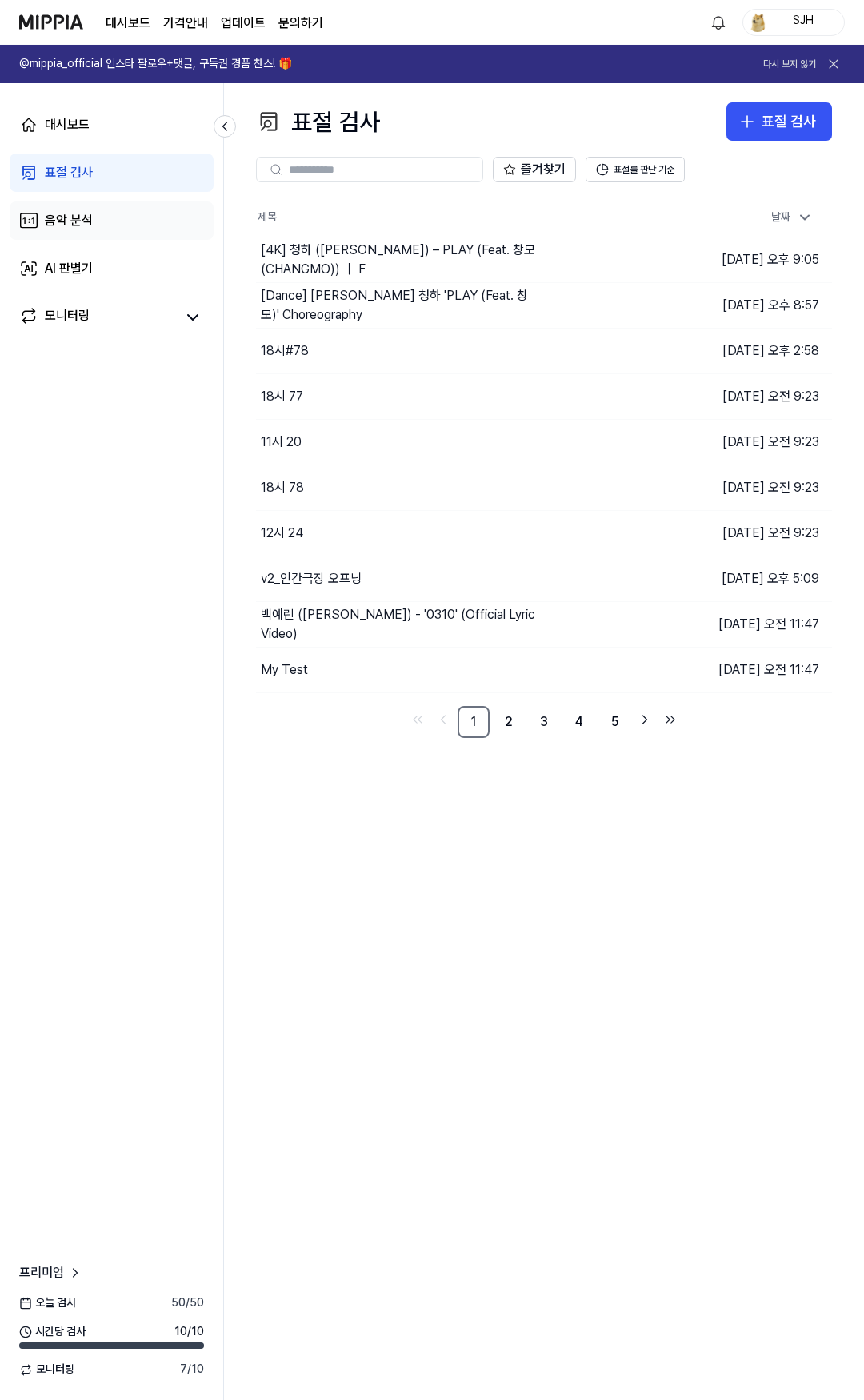
click at [108, 226] on link "음악 분석" at bounding box center [111, 221] width 204 height 38
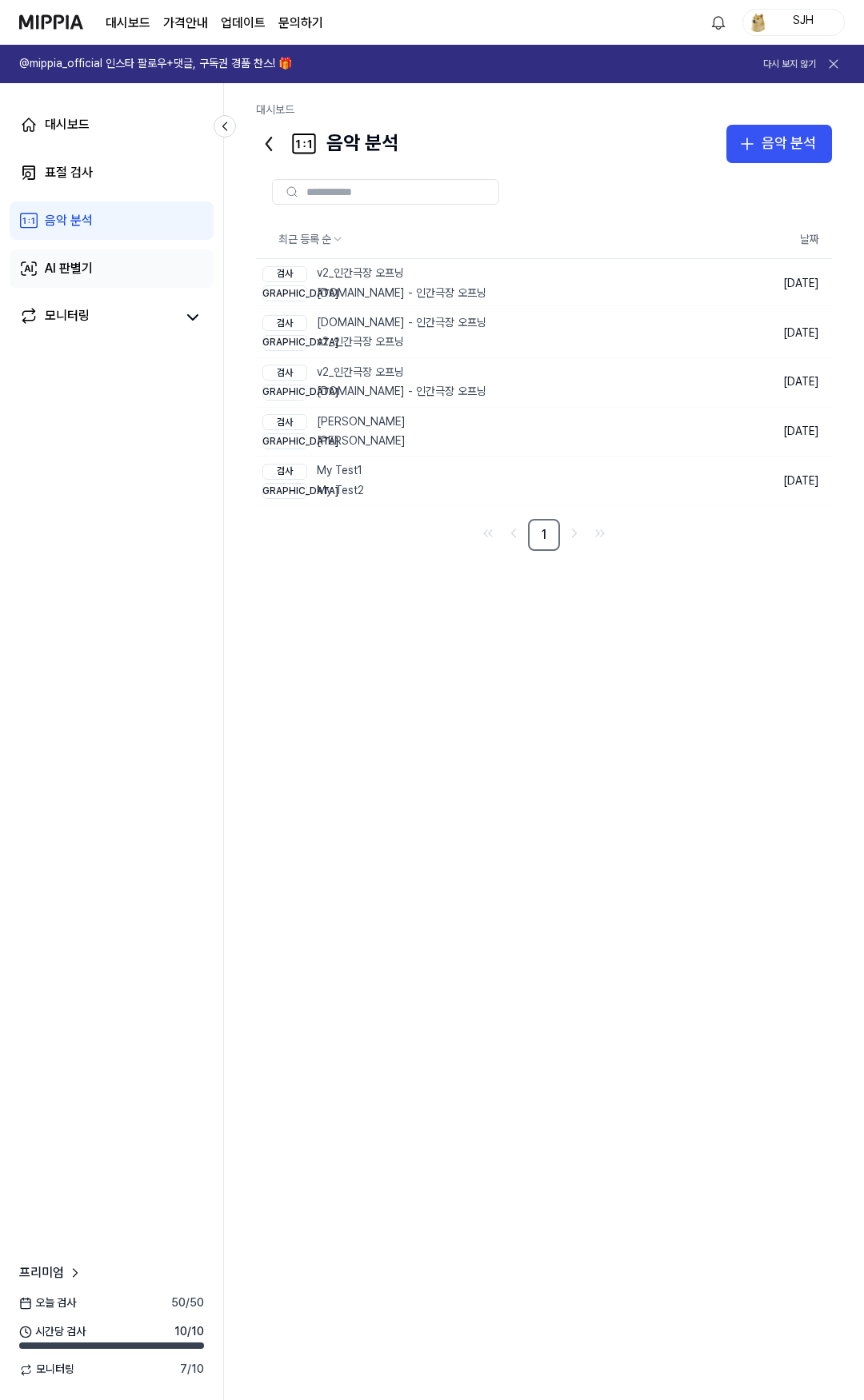
click at [100, 268] on link "AI 판별기" at bounding box center [111, 269] width 204 height 38
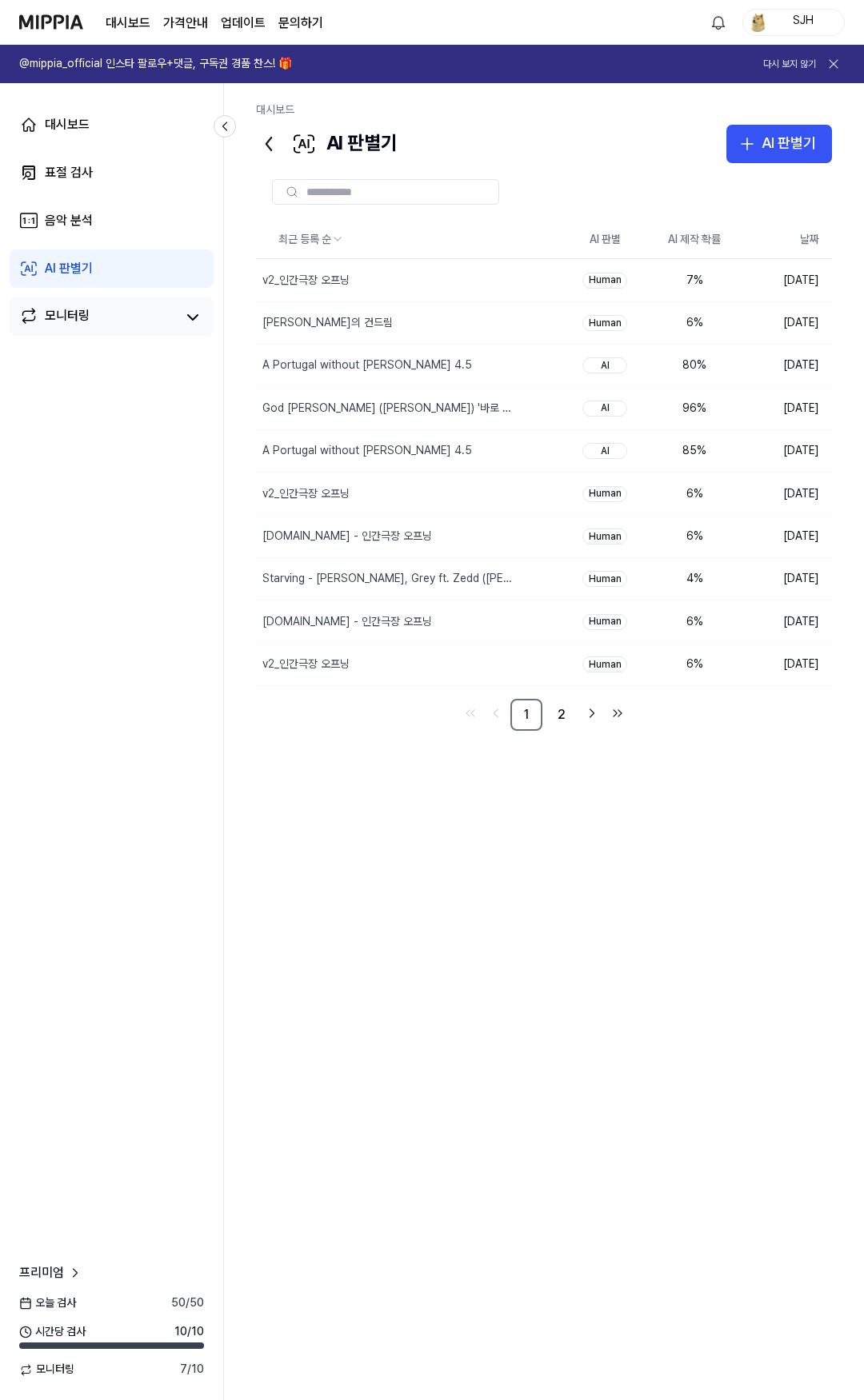
click at [99, 309] on link "모니터링" at bounding box center [97, 317] width 156 height 22
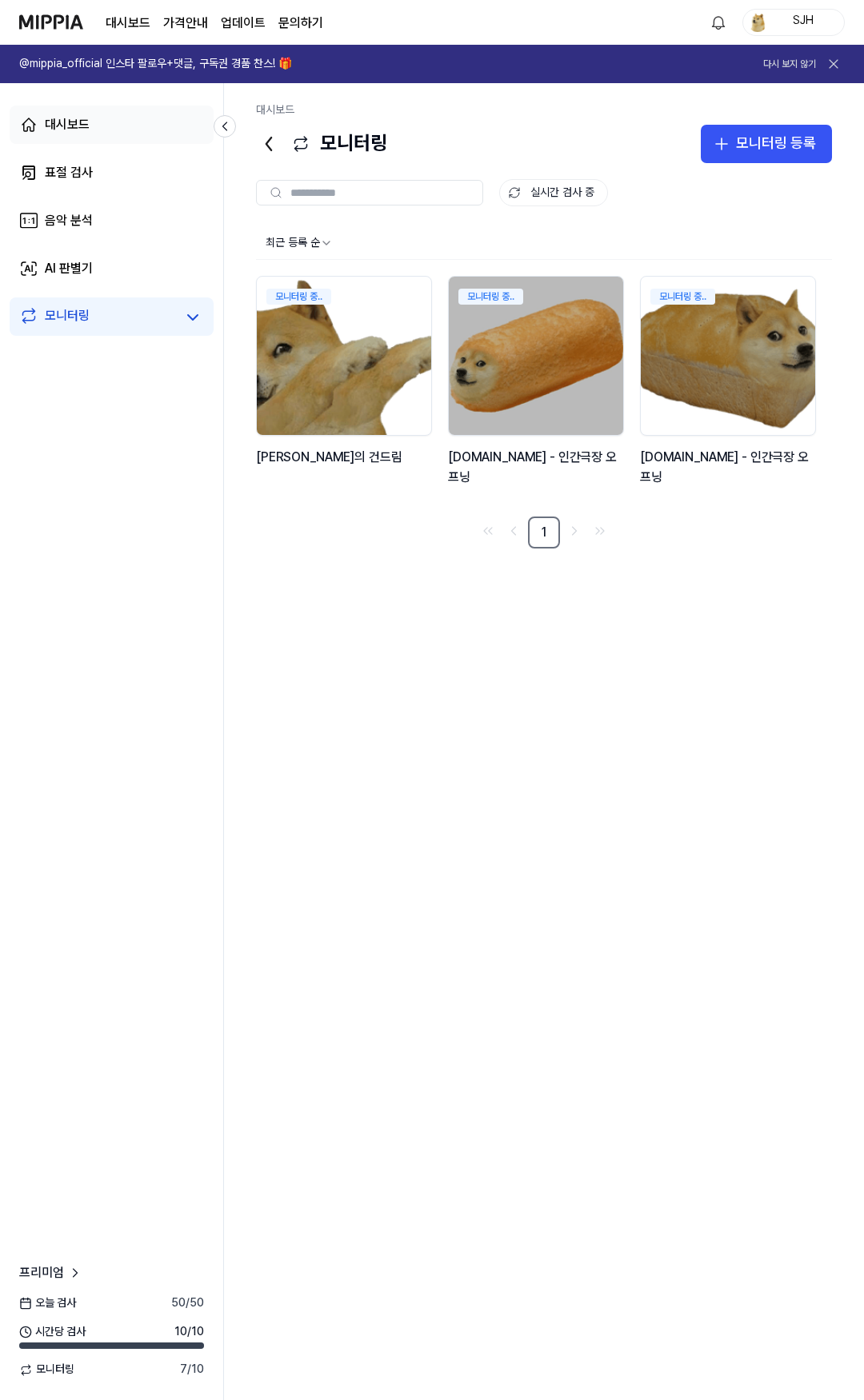
click at [88, 132] on div "대시보드" at bounding box center [67, 125] width 45 height 19
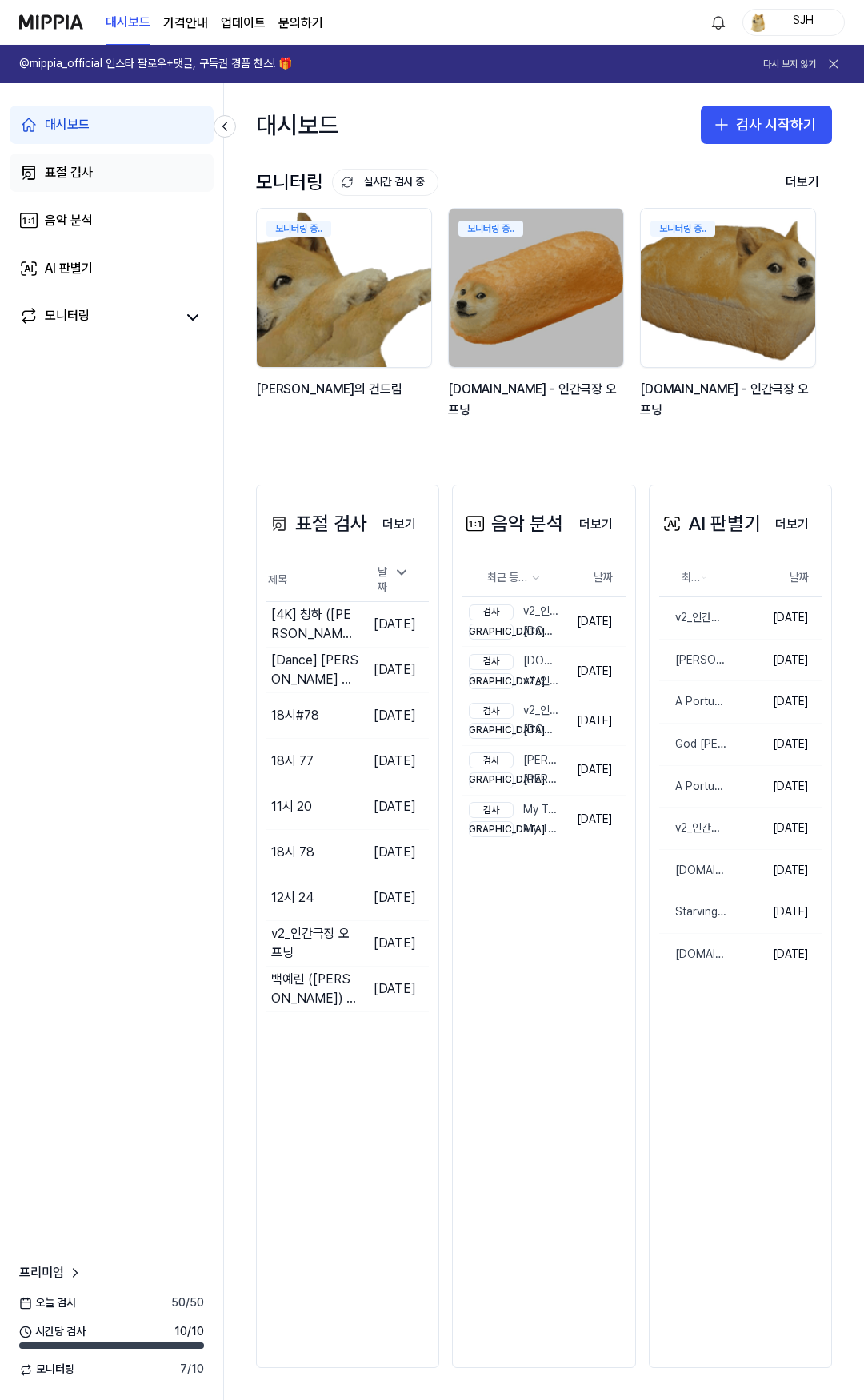
click at [84, 172] on div "표절 검사" at bounding box center [69, 173] width 48 height 19
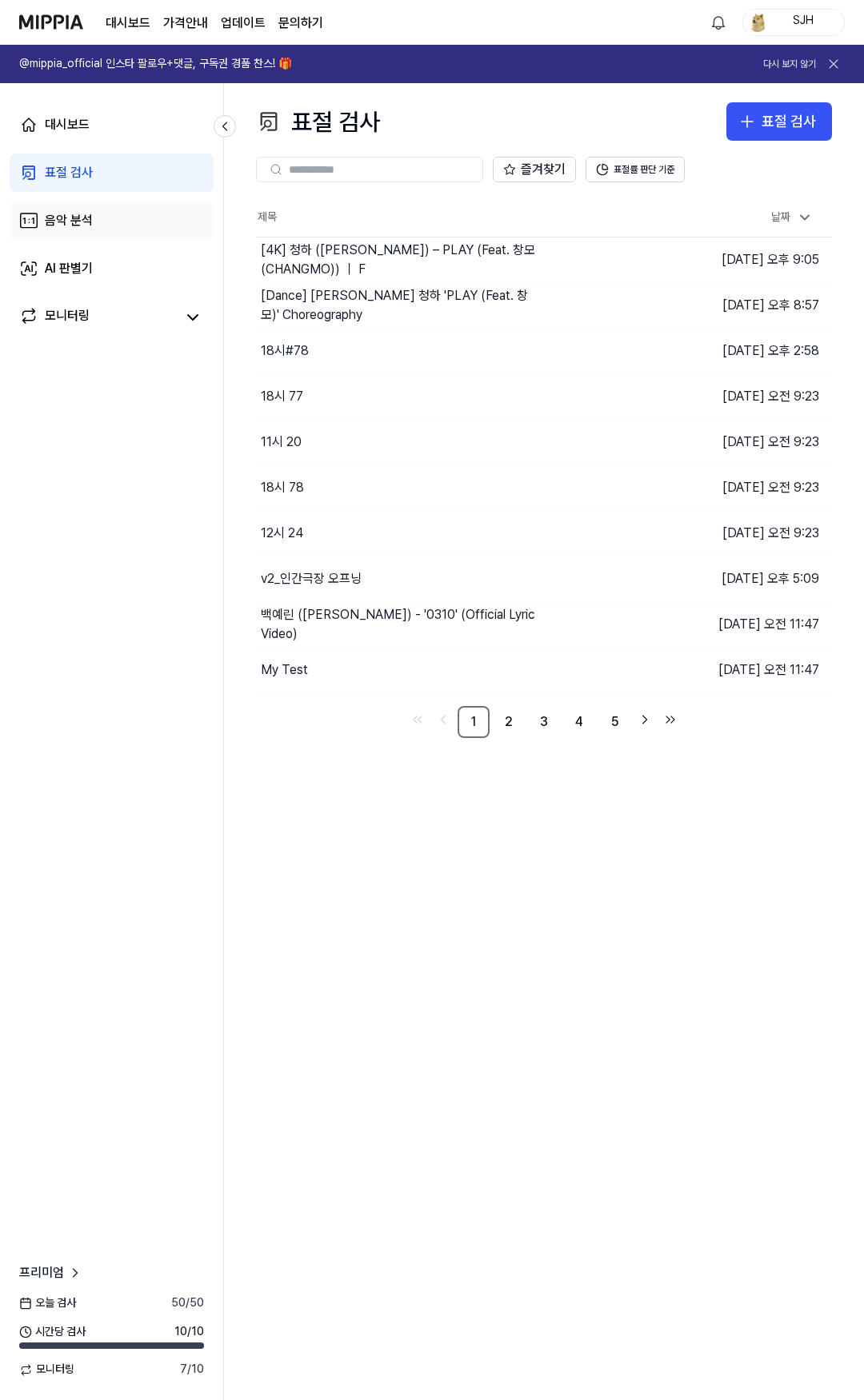
drag, startPoint x: 84, startPoint y: 223, endPoint x: 93, endPoint y: 250, distance: 28.5
click at [84, 223] on div "음악 분석" at bounding box center [69, 221] width 48 height 19
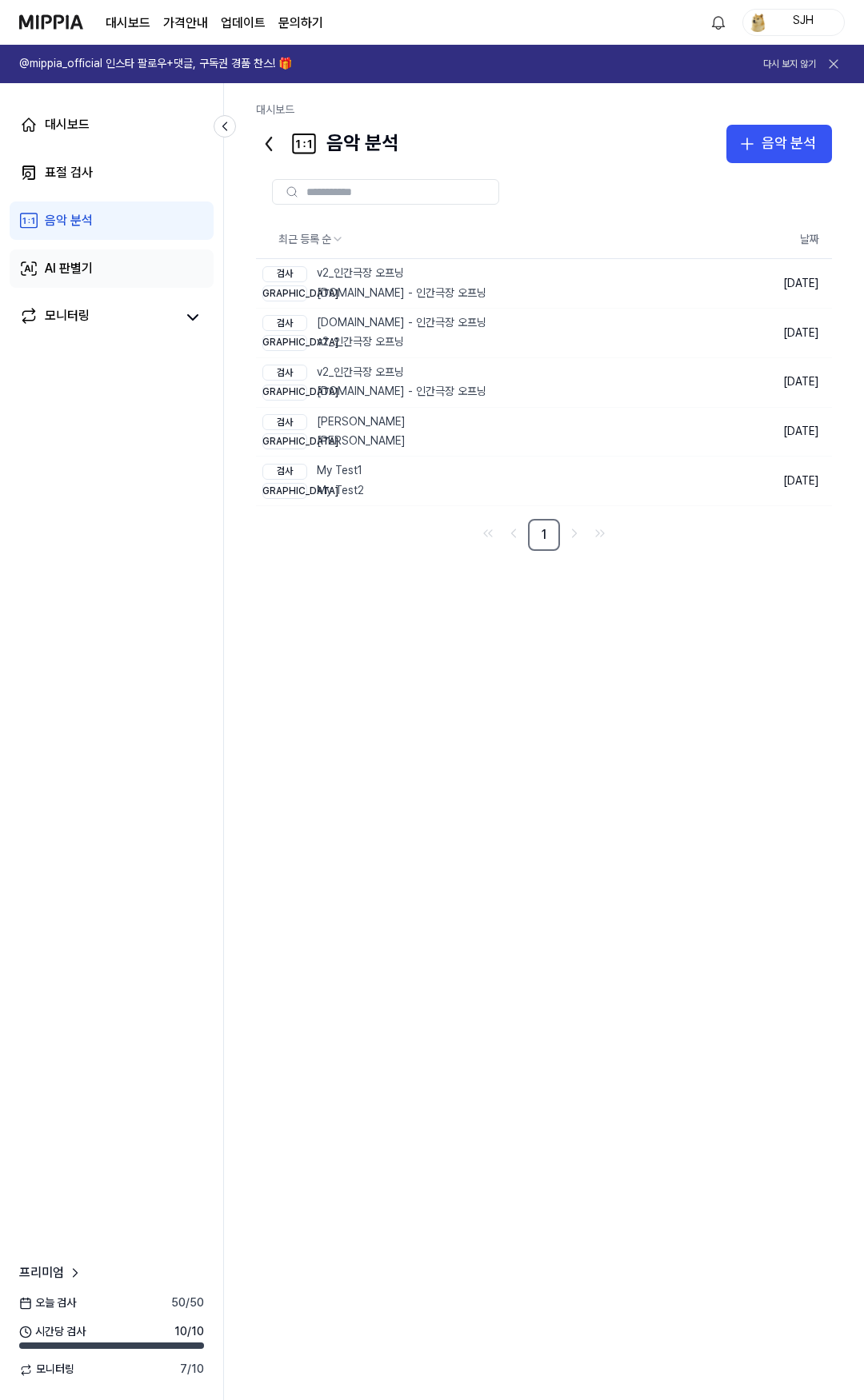
drag, startPoint x: 93, startPoint y: 256, endPoint x: 76, endPoint y: 318, distance: 64.3
click at [93, 256] on link "AI 판별기" at bounding box center [111, 269] width 204 height 38
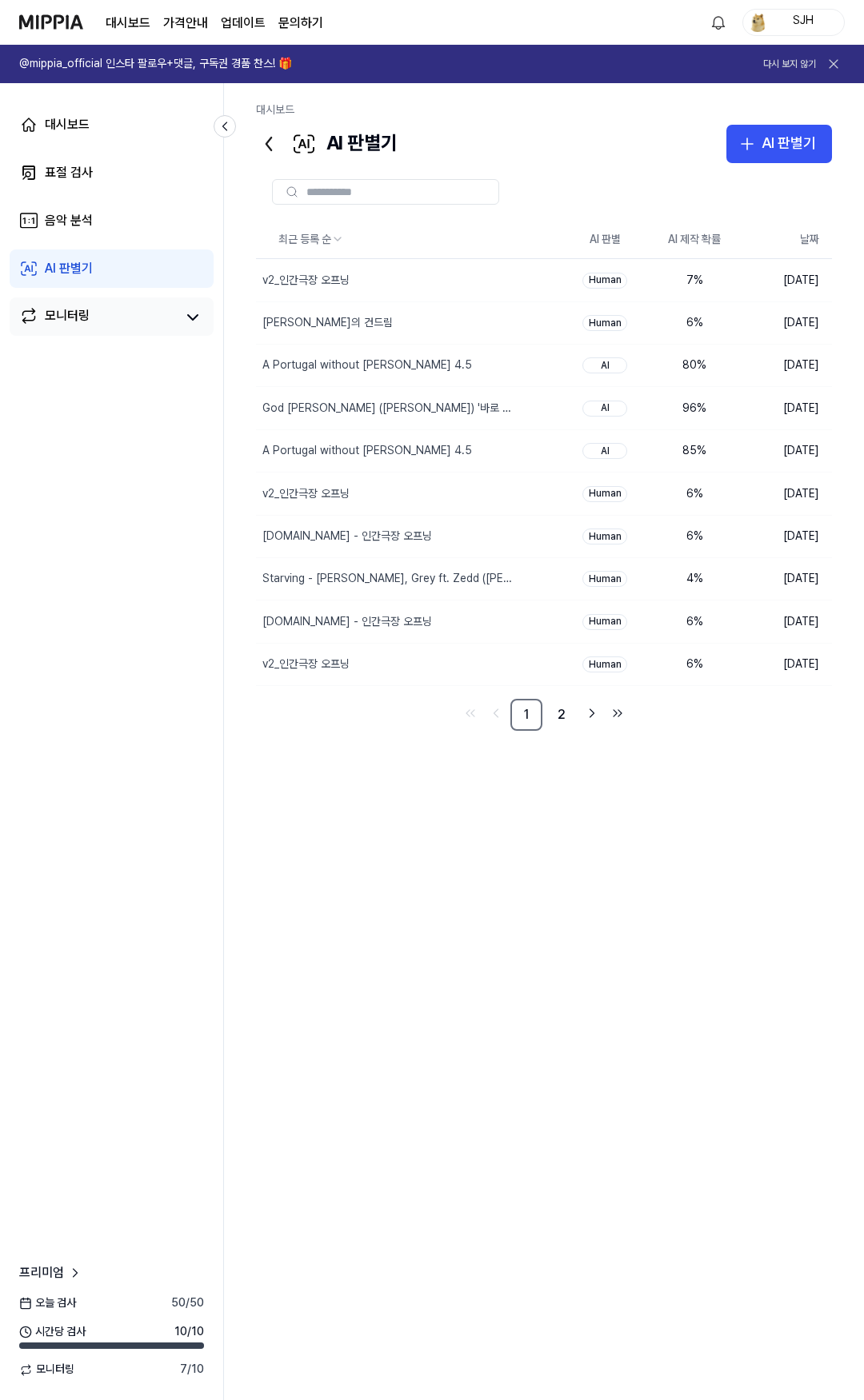
click at [76, 320] on div "모니터링" at bounding box center [67, 317] width 45 height 22
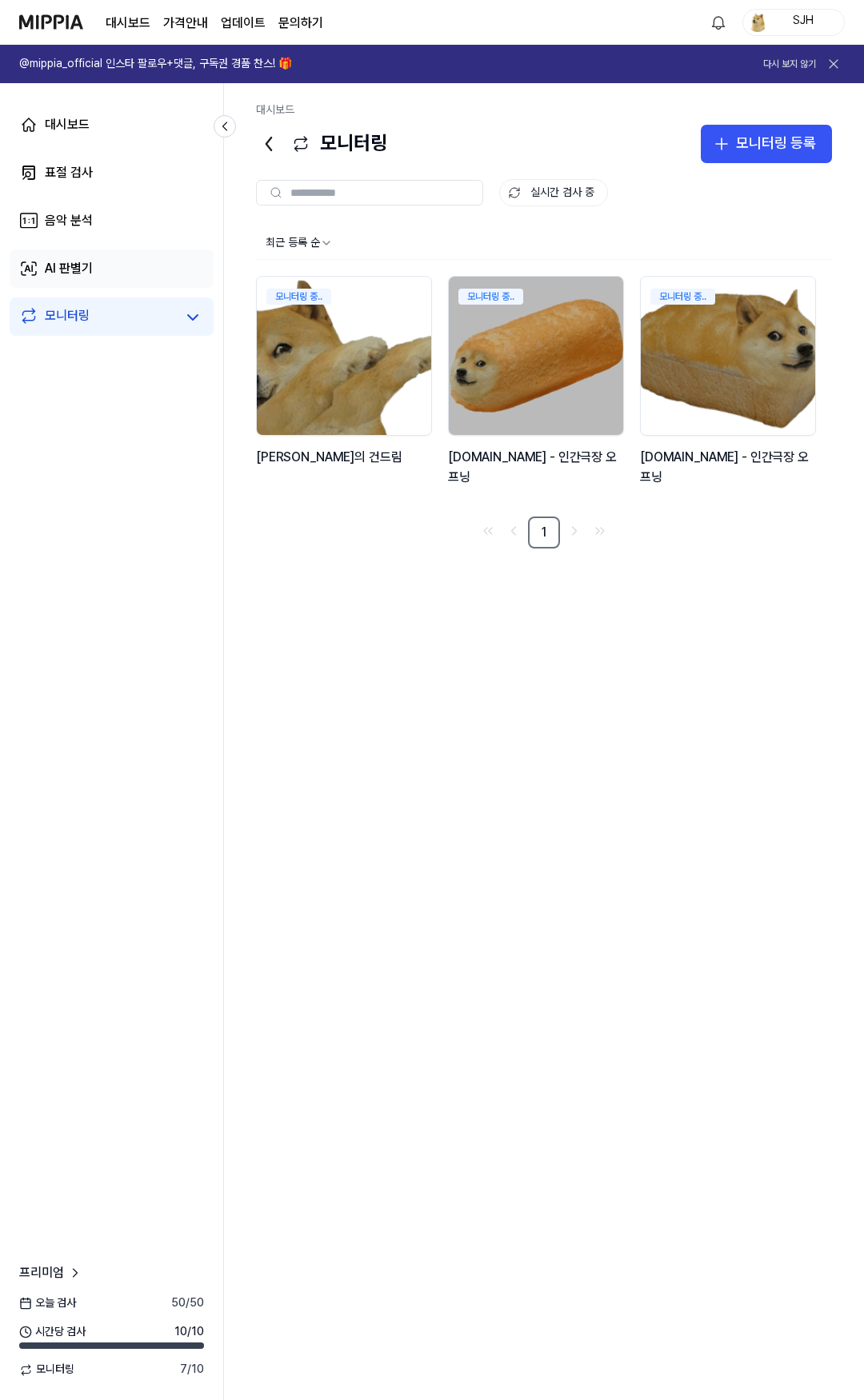
click at [81, 280] on link "AI 판별기" at bounding box center [111, 269] width 204 height 38
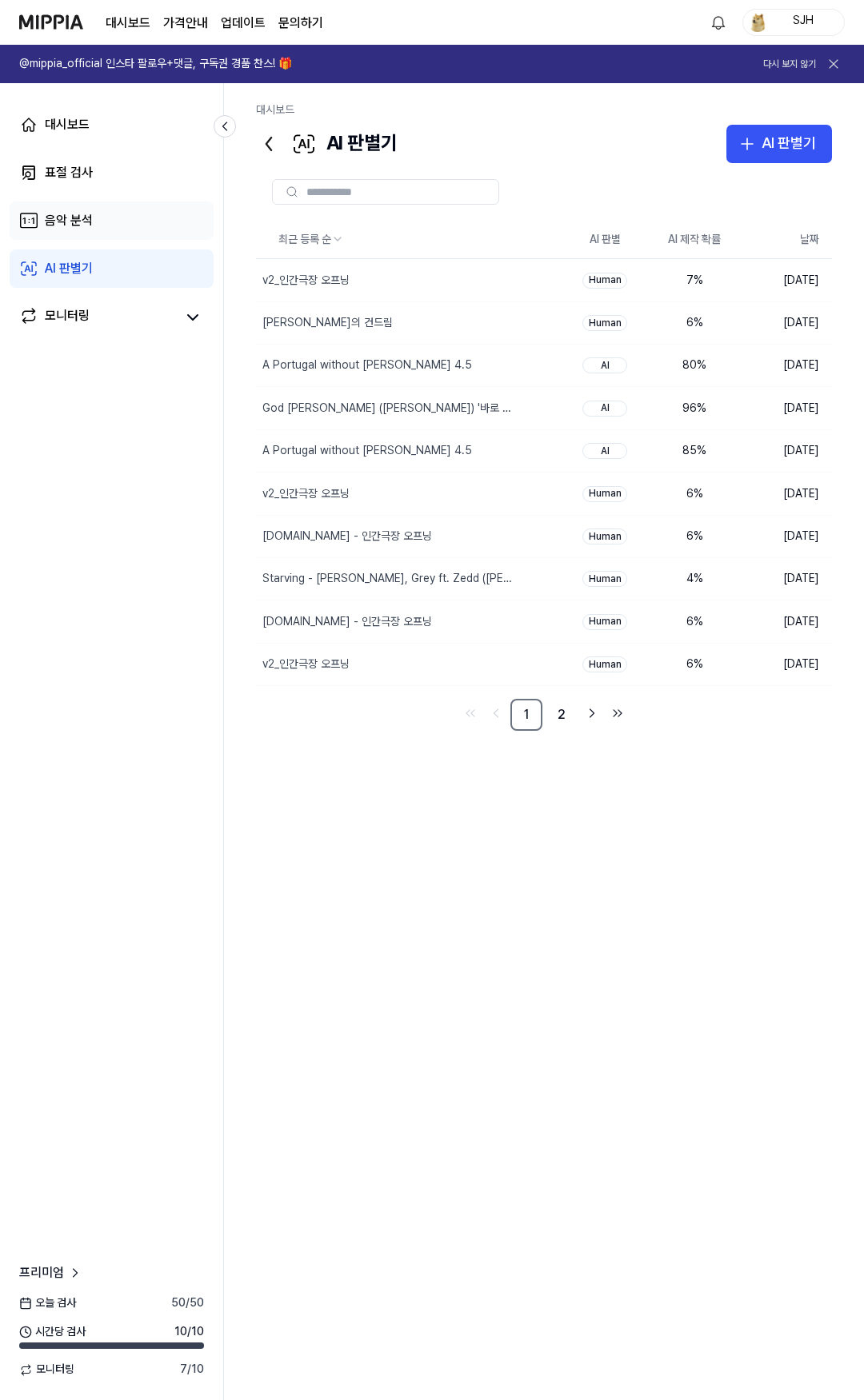
click at [79, 227] on div "음악 분석" at bounding box center [69, 221] width 48 height 19
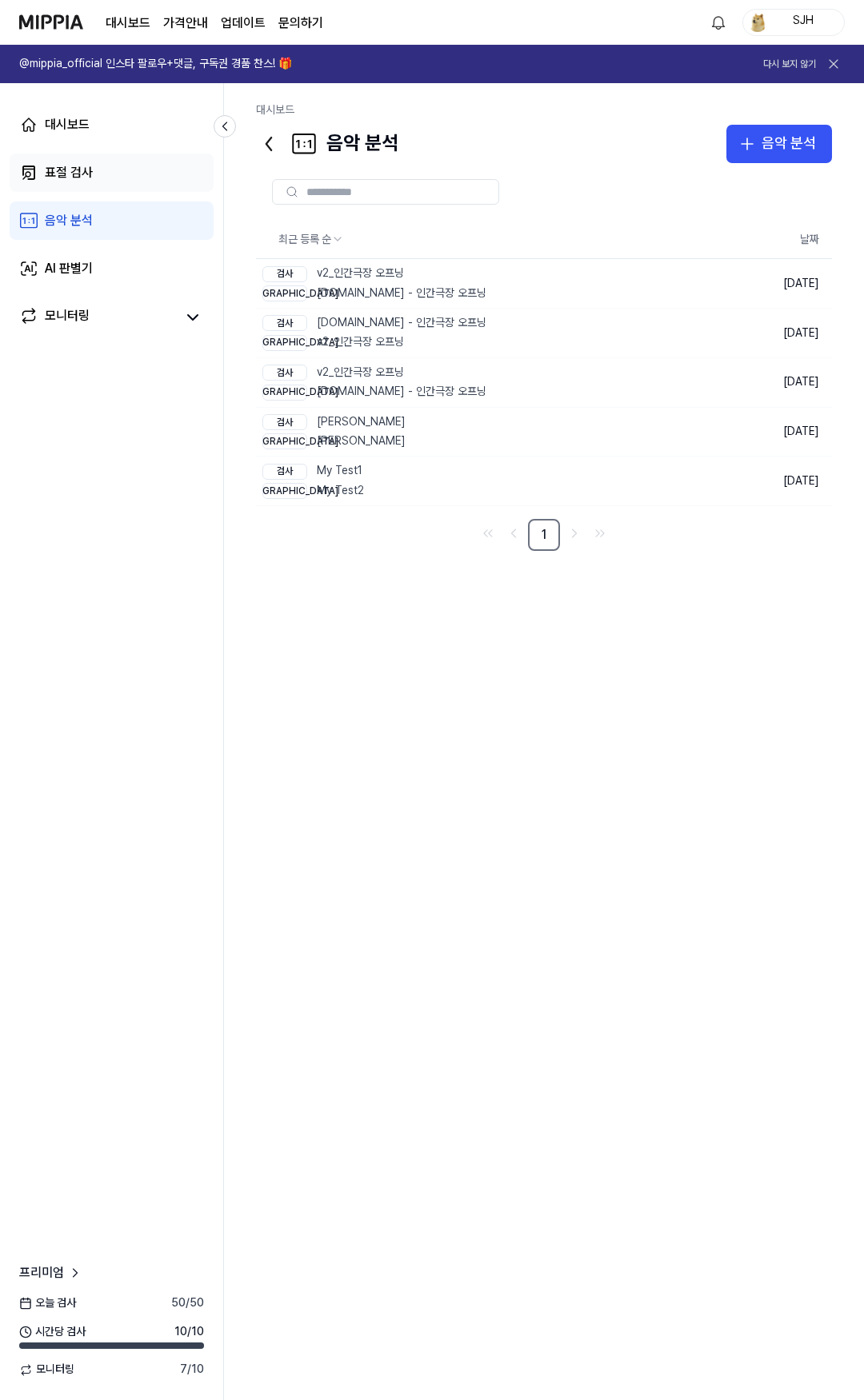
click at [79, 181] on div "표절 검사" at bounding box center [69, 173] width 48 height 19
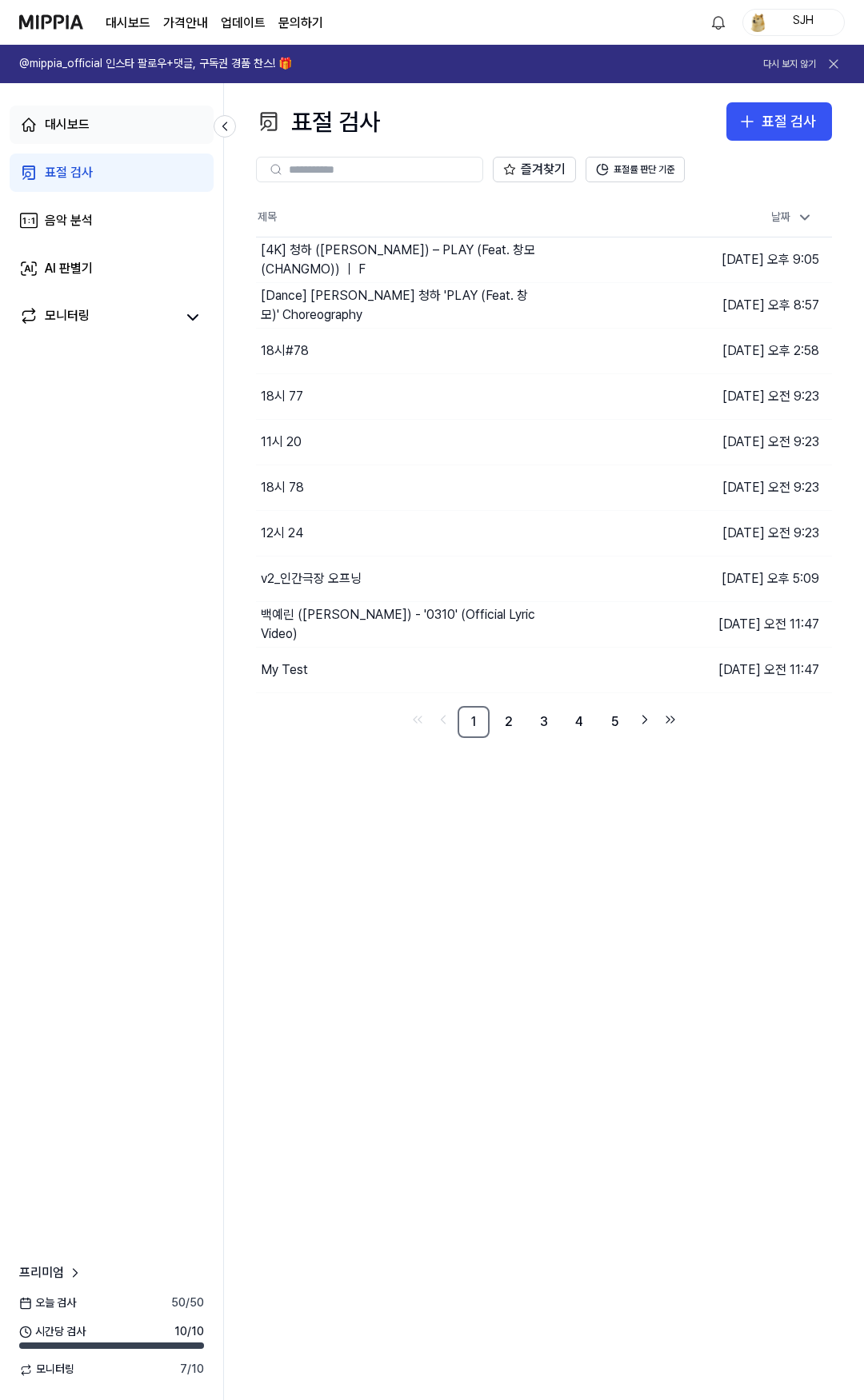
click at [86, 128] on div "대시보드" at bounding box center [67, 125] width 45 height 19
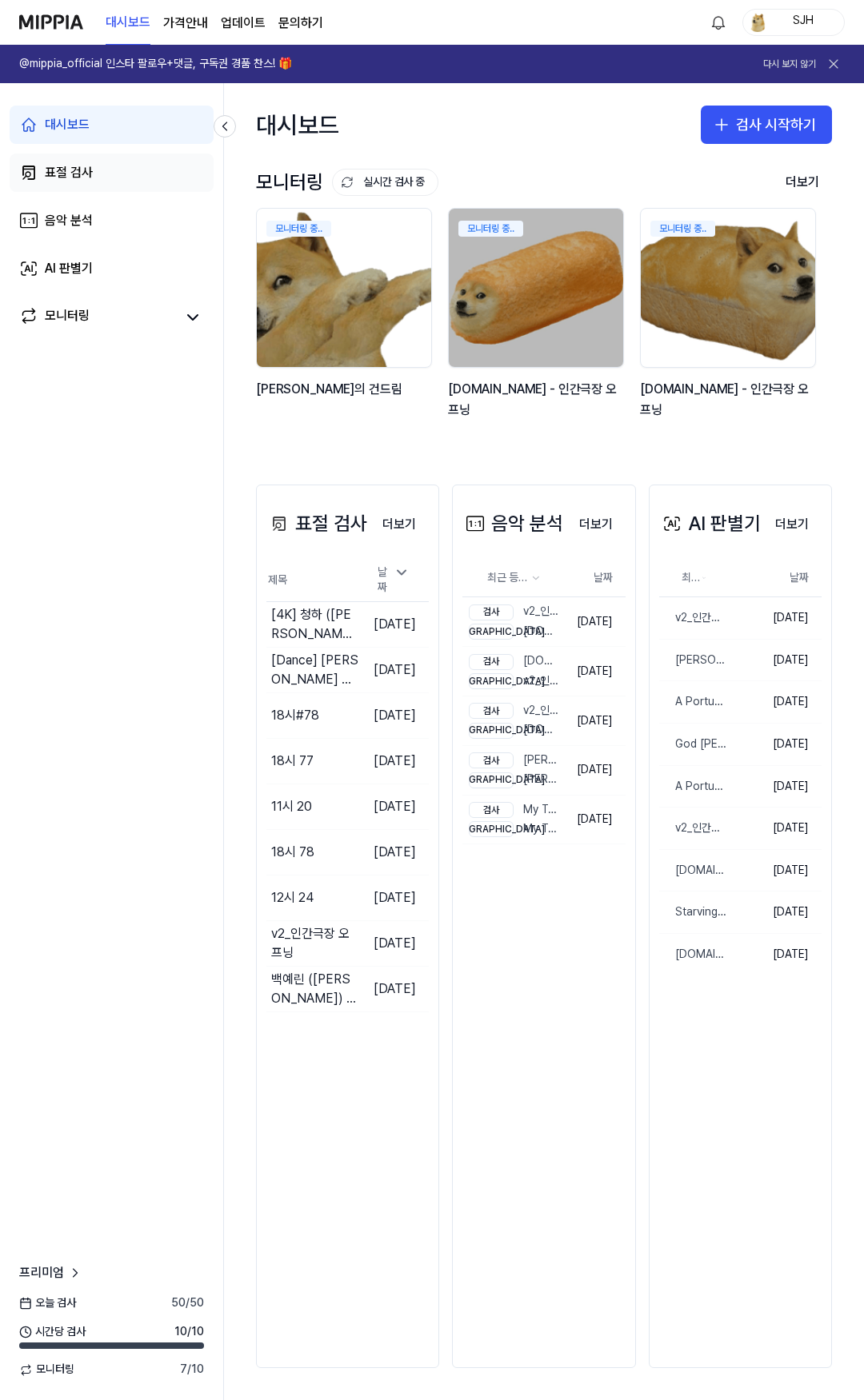
click at [100, 182] on link "표절 검사" at bounding box center [111, 173] width 204 height 38
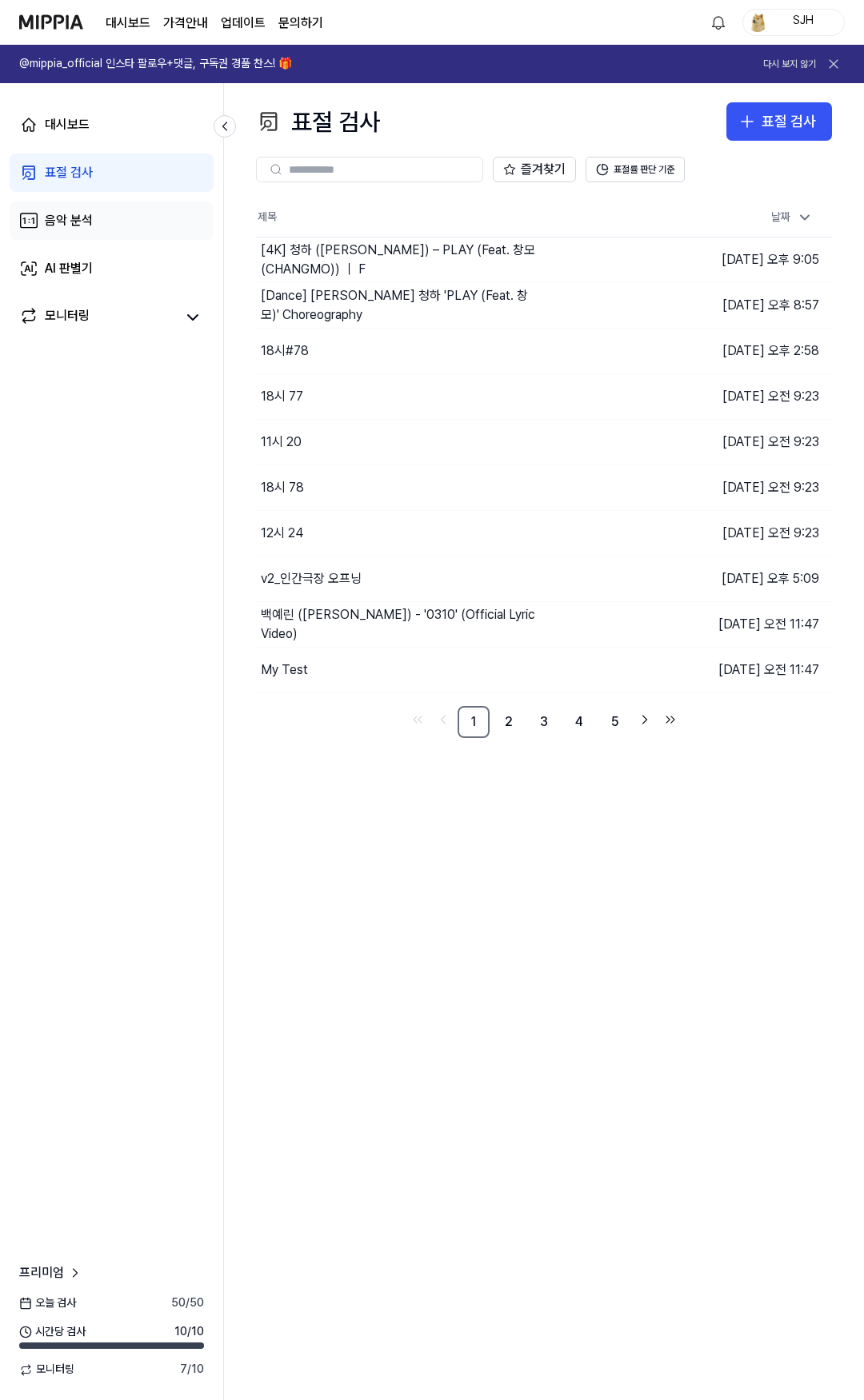
click at [90, 206] on link "음악 분석" at bounding box center [111, 221] width 204 height 38
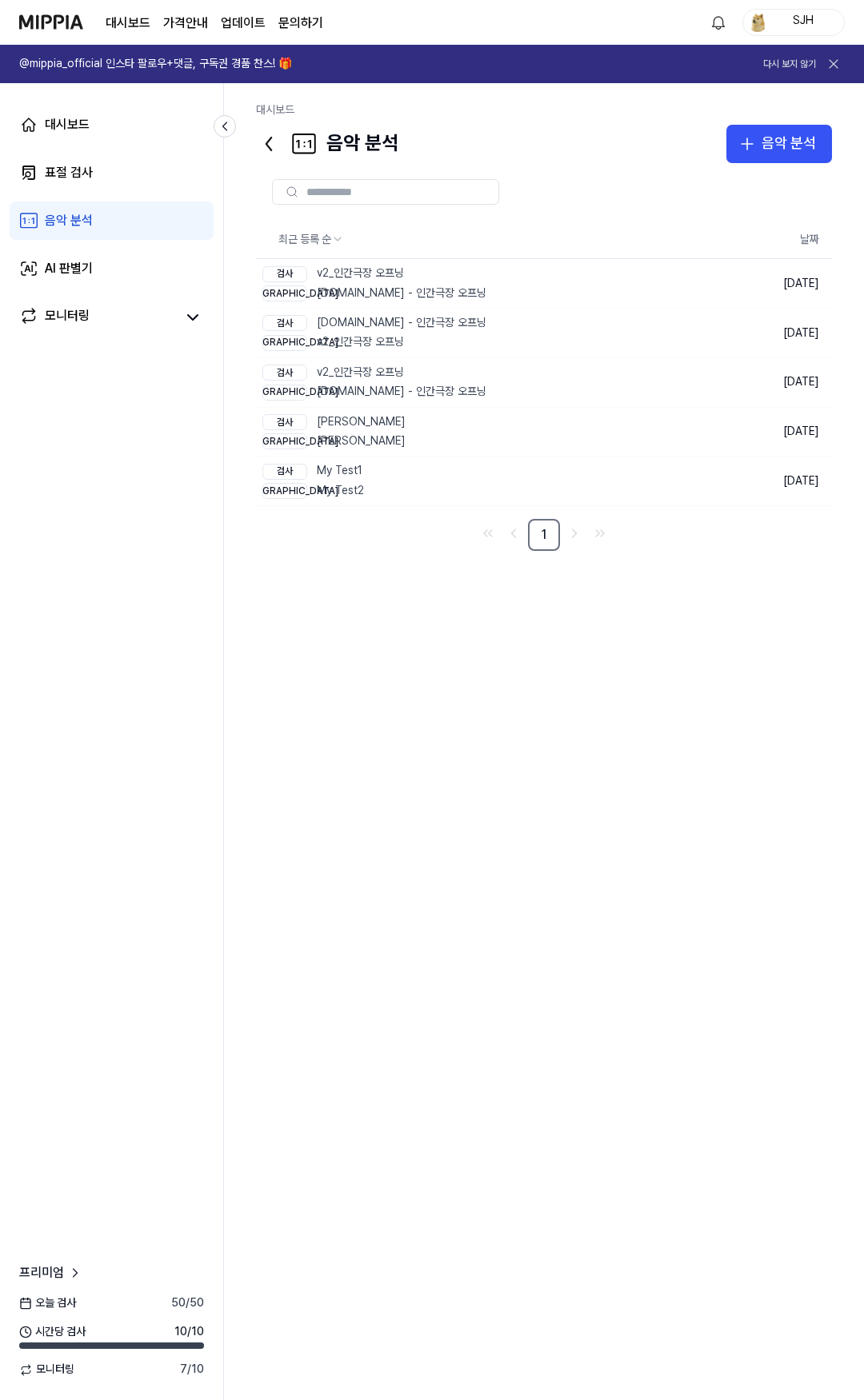
click at [75, 234] on link "음악 분석" at bounding box center [111, 221] width 204 height 38
click at [74, 306] on div "모니터링" at bounding box center [67, 317] width 45 height 22
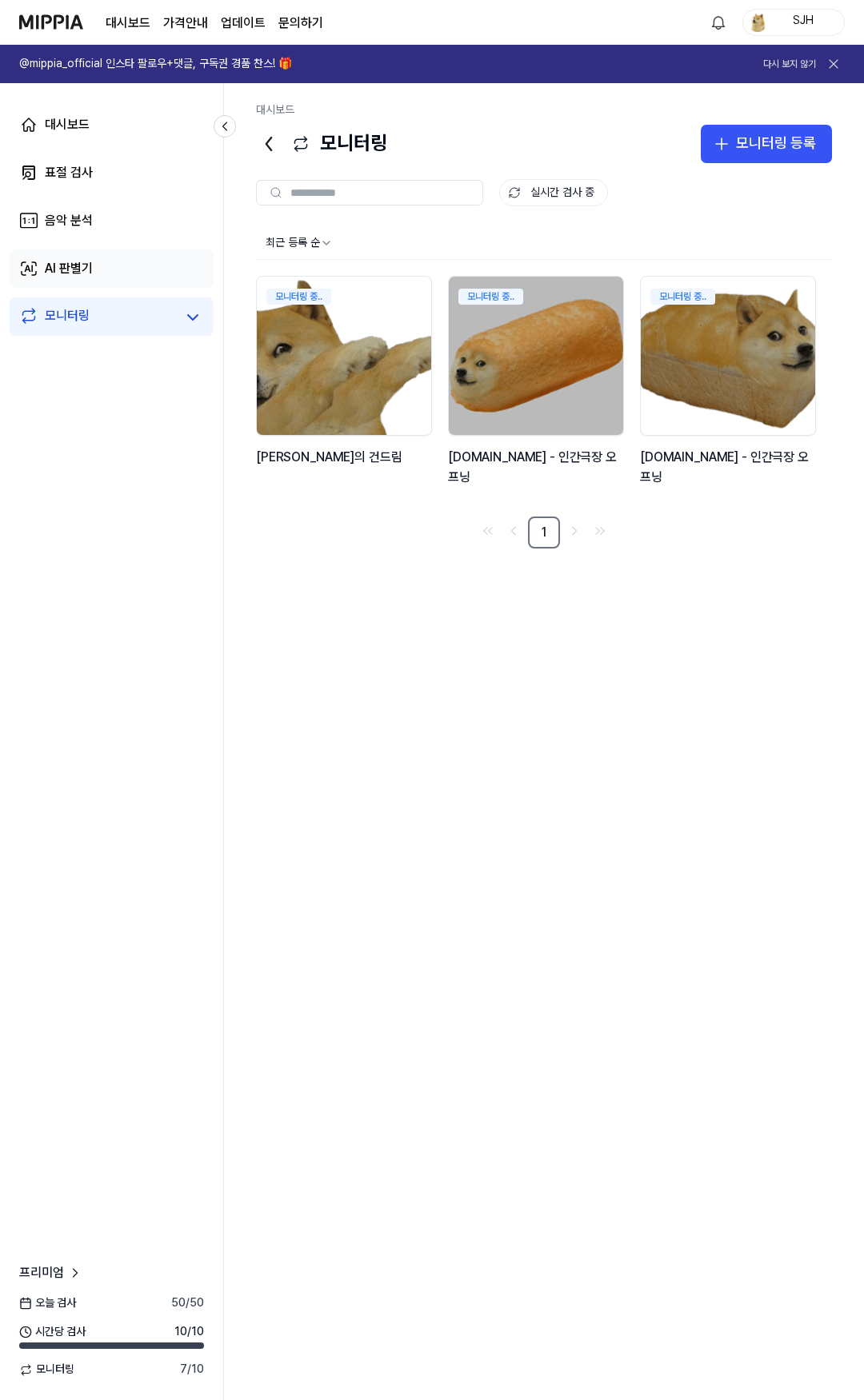
click at [82, 271] on div "AI 판별기" at bounding box center [69, 269] width 48 height 19
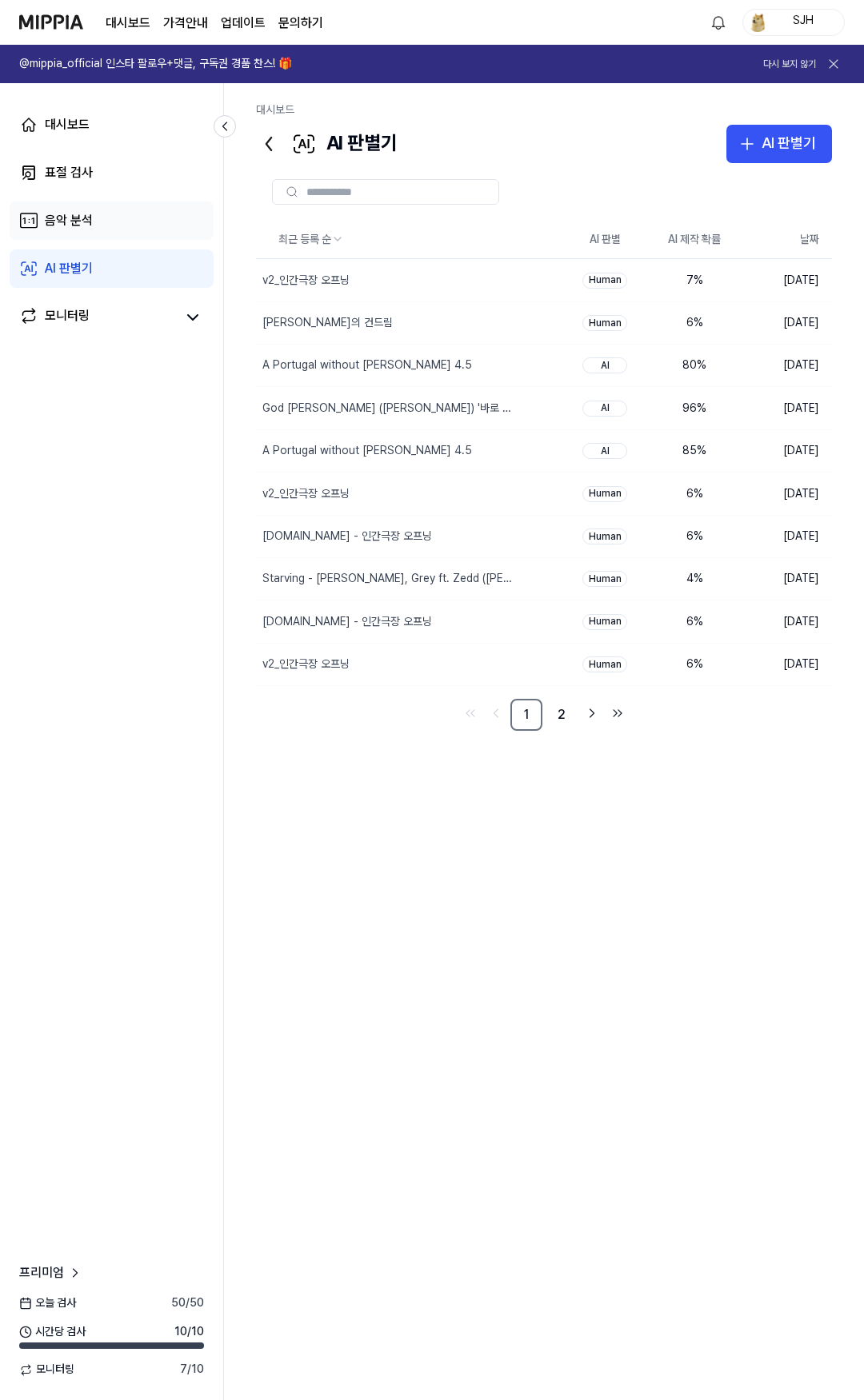
click at [83, 223] on div "음악 분석" at bounding box center [69, 221] width 48 height 19
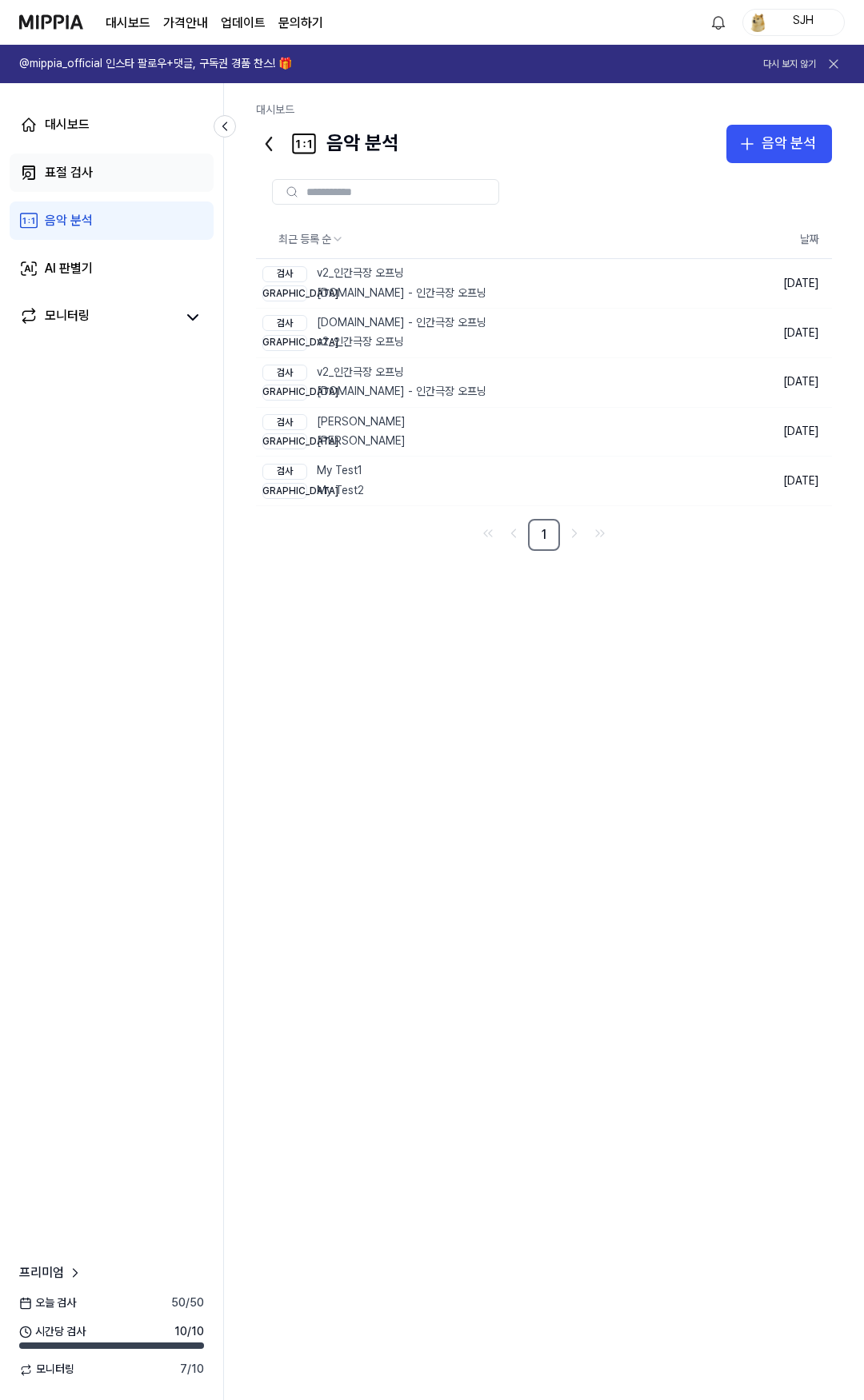
click at [90, 175] on div "표절 검사" at bounding box center [69, 173] width 48 height 19
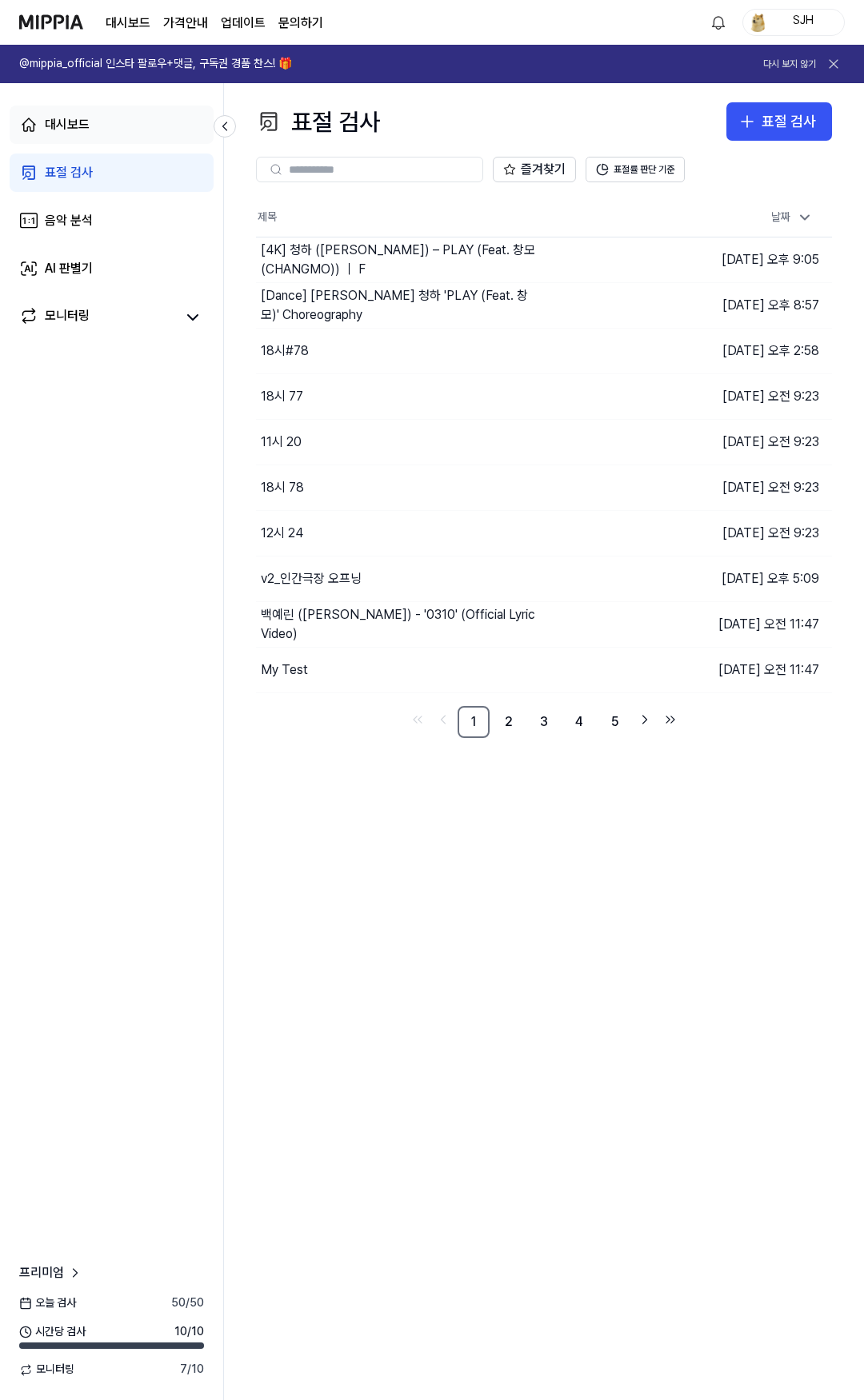
click at [95, 132] on link "대시보드" at bounding box center [111, 125] width 204 height 38
